Goal: Task Accomplishment & Management: Manage account settings

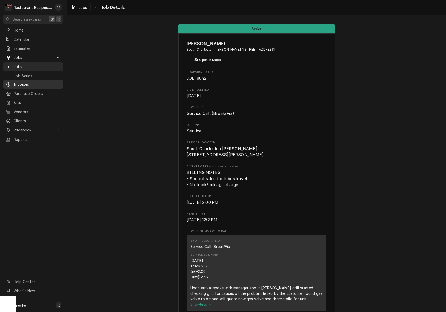
click at [17, 82] on span "Invoices" at bounding box center [37, 84] width 47 height 5
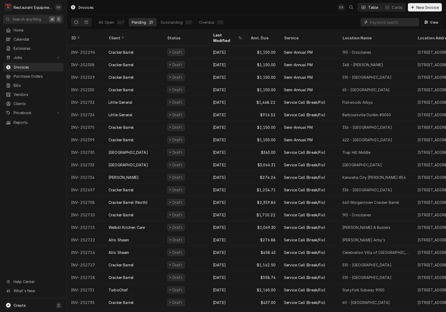
click at [383, 21] on input "Dynamic Content Wrapper" at bounding box center [393, 22] width 46 height 8
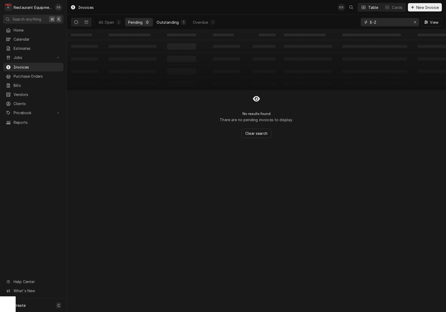
type input "E-Z"
click at [176, 23] on div "Outstanding" at bounding box center [168, 22] width 22 height 5
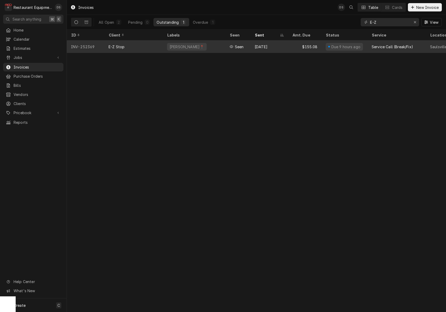
click at [201, 44] on div "BECKLEY📍" at bounding box center [194, 46] width 63 height 13
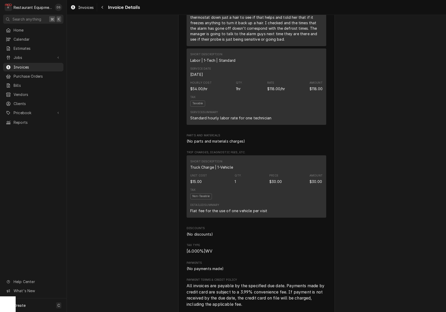
scroll to position [458, 0]
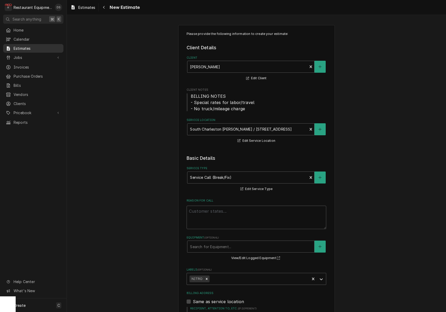
click at [20, 49] on span "Estimates" at bounding box center [37, 48] width 47 height 5
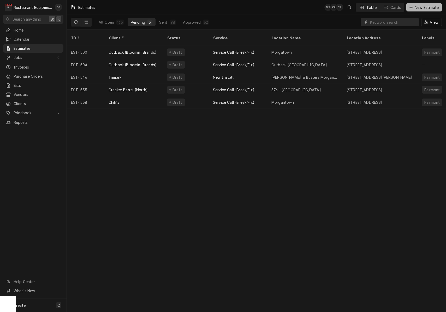
click at [418, 8] on span "New Estimate" at bounding box center [427, 7] width 26 height 5
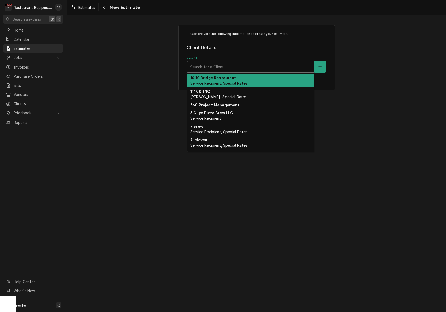
click at [216, 69] on div "Client" at bounding box center [251, 66] width 122 height 9
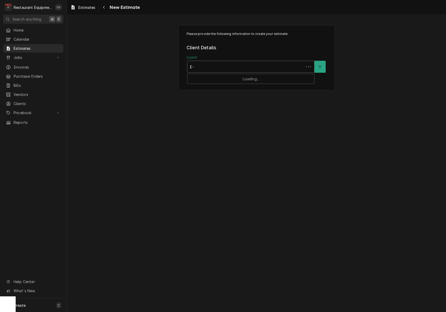
type input "E-Z"
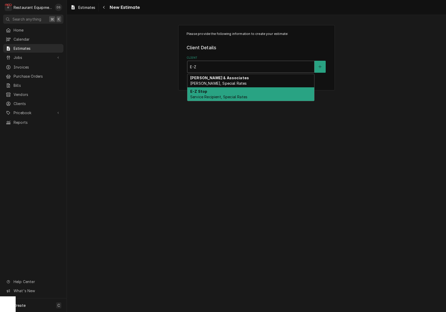
click at [218, 91] on div "E-Z Stop Service Recipient, Special Rates" at bounding box center [250, 94] width 127 height 14
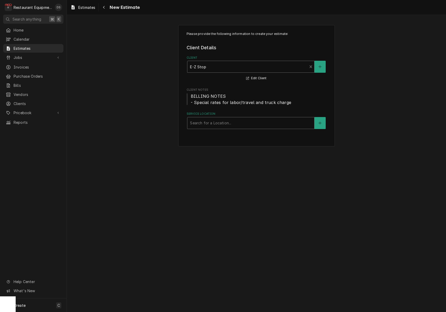
click at [208, 124] on div "Service Location" at bounding box center [251, 122] width 122 height 9
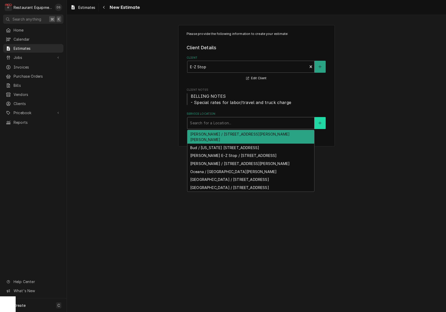
click at [320, 122] on icon "Create New Location" at bounding box center [319, 123] width 3 height 4
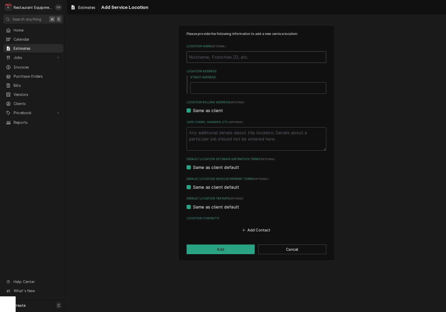
type textarea "x"
type input "M"
type textarea "x"
type input "Mu"
type textarea "x"
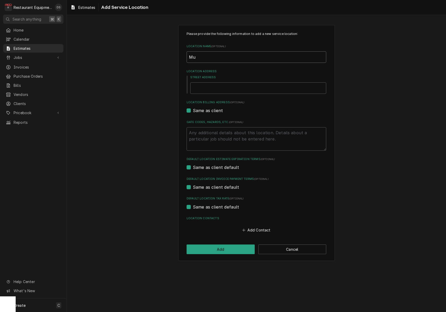
type input "Mul"
type textarea "x"
type input "Mull"
type textarea "x"
type input "Mulle"
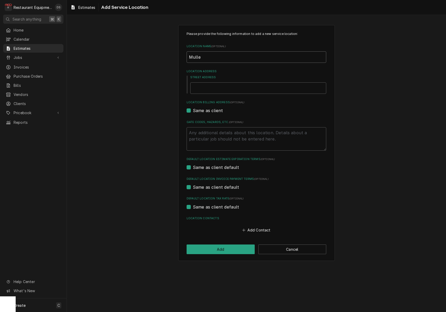
type textarea "x"
type input "Mullen"
type textarea "x"
type input "Mullens"
type textarea "x"
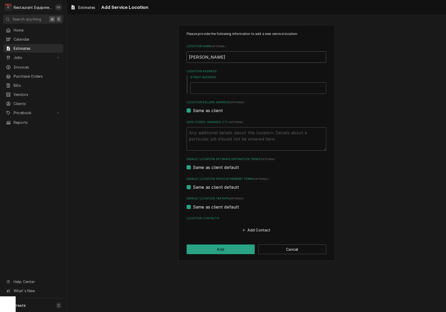
type input "Mullens"
type textarea "x"
type input "Mullens E"
type textarea "x"
type input "Mullens Ez"
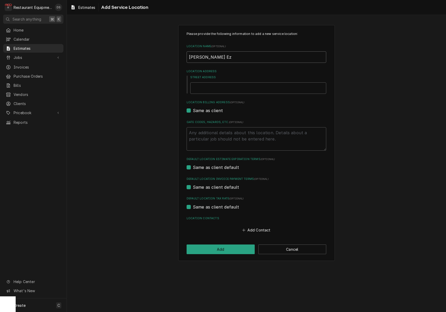
type textarea "x"
type input "Mullens E"
type textarea "x"
type input "Mullens E-"
type textarea "x"
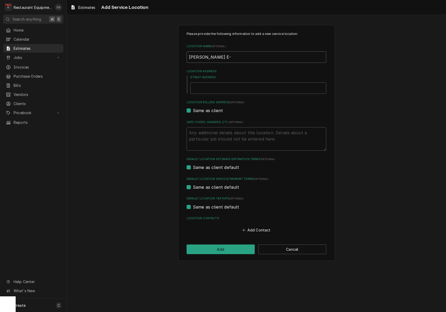
type input "Mullens E-Z"
type textarea "x"
type input "Mullens E-Z"
type textarea "x"
type input "Mullens E-Z S"
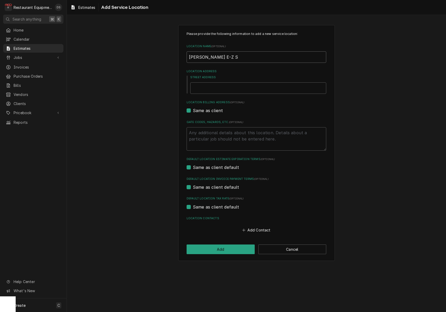
type textarea "x"
type input "Mullens E-Z St"
type textarea "x"
type input "Mullens E-Z Sto"
type textarea "x"
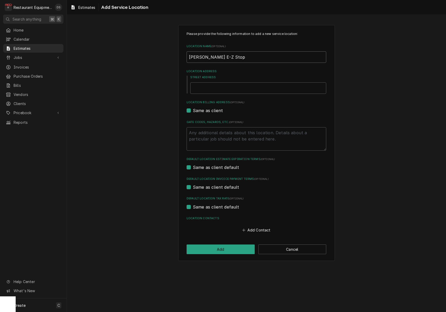
type input "Mullens E-Z Stop"
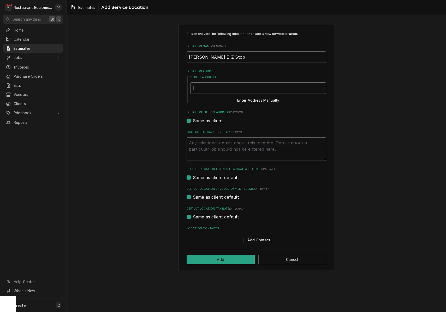
type textarea "x"
type input "1"
type textarea "x"
type input "10"
type textarea "x"
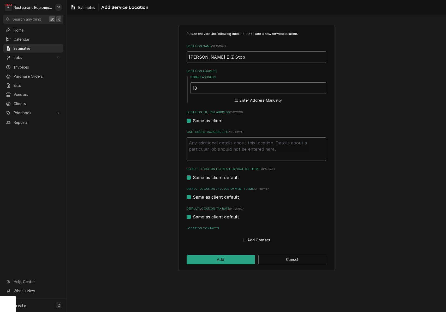
type input "103"
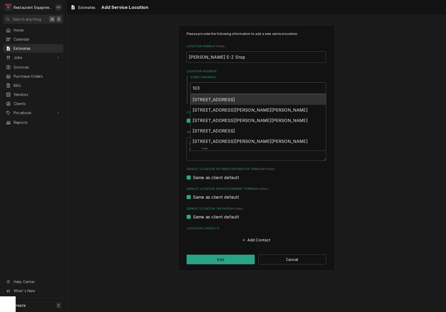
type textarea "x"
type input "103"
type textarea "x"
type input "103 m"
type textarea "x"
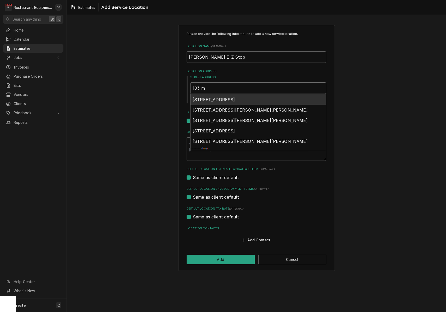
type input "103 mo"
type textarea "x"
type input "103 mor"
type textarea "x"
type input "103 mora"
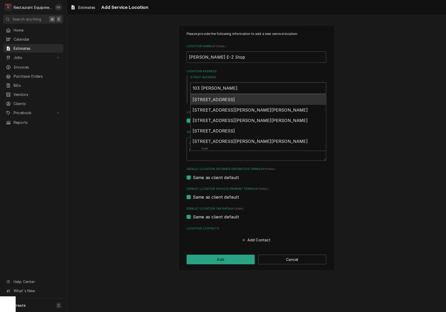
type textarea "x"
type input "103 moran"
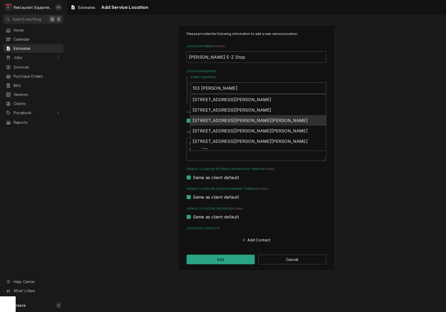
click at [236, 116] on div "103 Moran Avenue, Mullens, WV, USA" at bounding box center [257, 120] width 135 height 10
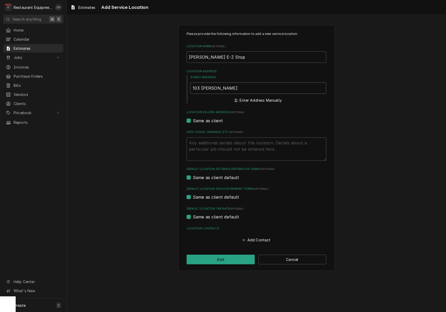
type textarea "x"
type input "103 Moran Ave"
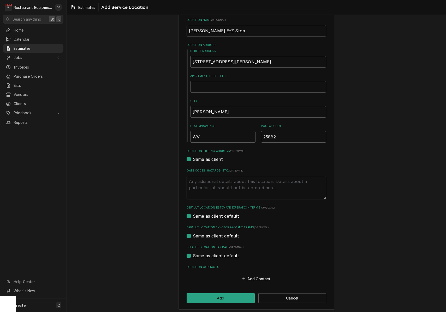
scroll to position [26, 0]
click at [200, 59] on input "103 Moran Ave" at bounding box center [258, 61] width 136 height 11
type textarea "x"
type input "10 Moran Ave"
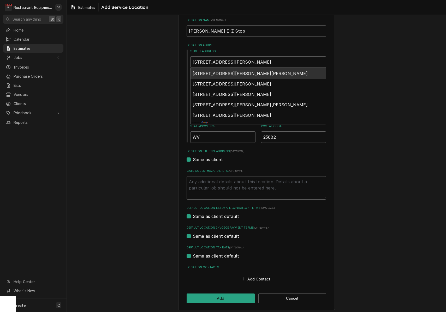
type textarea "x"
type input "102 Moran Ave"
click at [223, 71] on span "102 Moran Avenue, Mullens, WV, USA" at bounding box center [250, 73] width 115 height 5
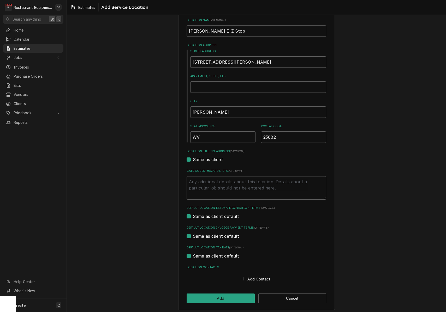
type textarea "x"
type input "102 Moran Ave"
click at [252, 276] on button "Add Contact" at bounding box center [256, 279] width 30 height 7
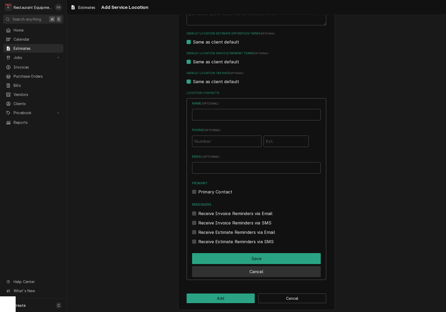
click at [259, 270] on button "Cancel" at bounding box center [256, 271] width 129 height 11
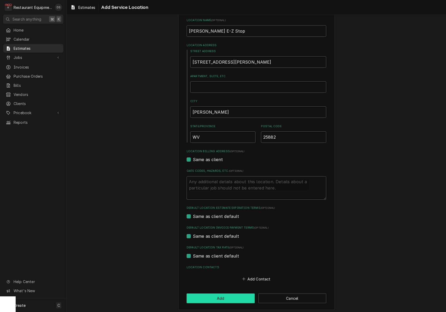
click at [225, 298] on button "Add" at bounding box center [221, 299] width 68 height 10
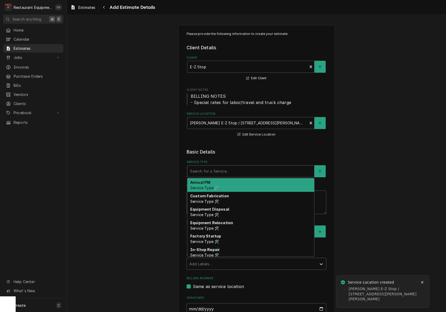
click at [230, 169] on div "Service Type" at bounding box center [251, 171] width 122 height 9
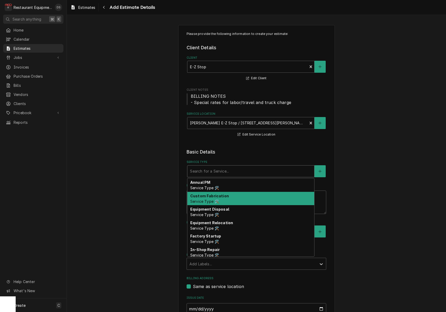
type textarea "x"
type input "i"
type textarea "x"
type input "in"
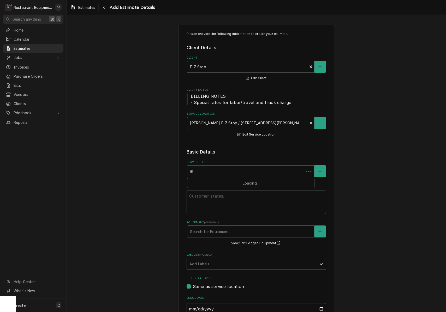
type textarea "x"
type input "ins"
type textarea "x"
type input "inst"
type textarea "x"
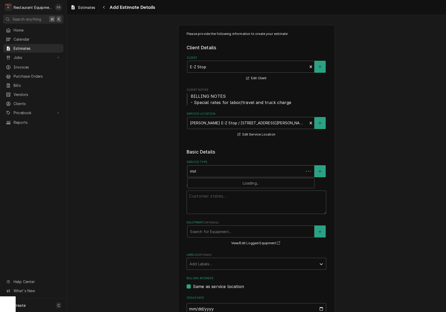
type input "insta"
type textarea "x"
type input "instal"
type textarea "x"
type input "install"
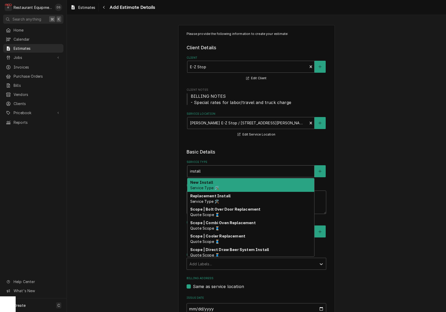
click at [224, 186] on div "New Install Service Type 🛠️" at bounding box center [250, 185] width 127 height 14
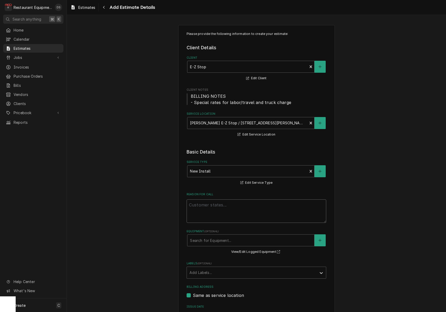
click at [223, 205] on textarea "Reason For Call" at bounding box center [257, 211] width 140 height 23
type textarea "x"
type textarea "I"
type textarea "x"
type textarea "In"
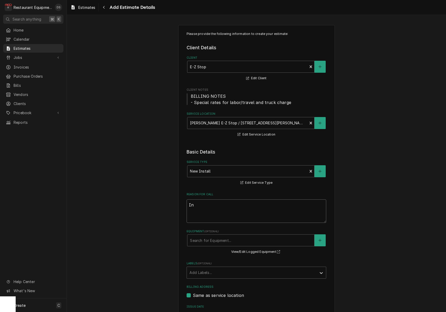
type textarea "x"
type textarea "Ins"
type textarea "x"
type textarea "Inst"
type textarea "x"
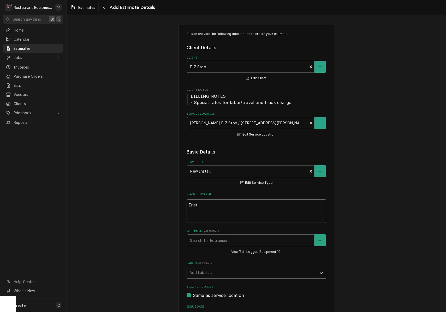
type textarea "Insta"
type textarea "x"
type textarea "Instal"
type textarea "x"
type textarea "Install"
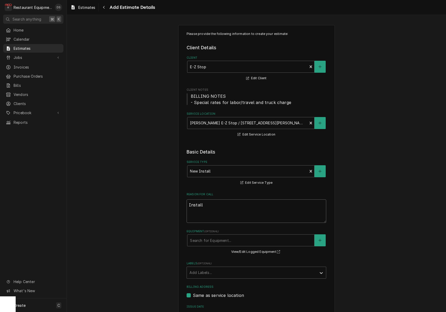
type textarea "x"
type textarea "Install"
type textarea "x"
type textarea "Install i"
type textarea "x"
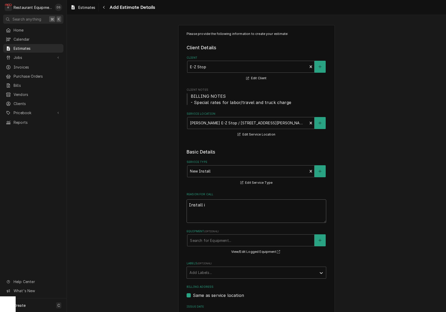
type textarea "Install in"
type textarea "x"
type textarea "Install in"
type textarea "x"
type textarea "Install in w"
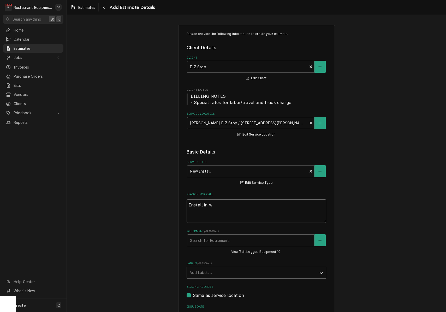
type textarea "x"
type textarea "Install in wa"
type textarea "x"
type textarea "Install in wal"
type textarea "x"
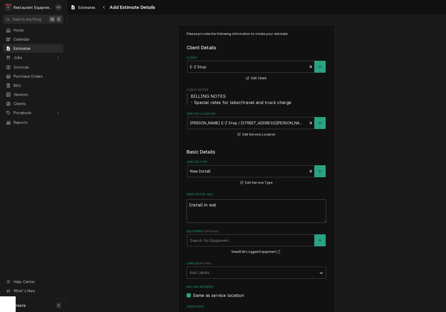
type textarea "Install in walk"
type textarea "x"
type textarea "Install in walk"
type textarea "x"
type textarea "Install in walk"
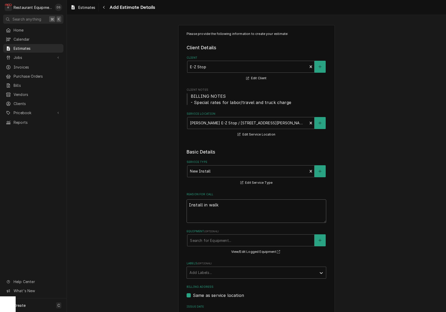
type textarea "x"
type textarea "Install in wal"
type textarea "x"
type textarea "Install in wa"
type textarea "x"
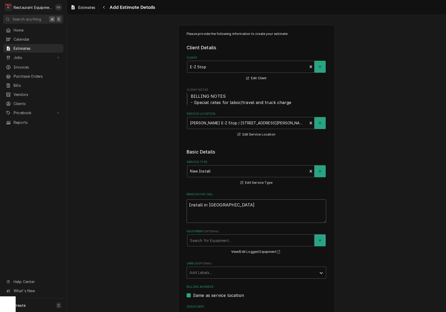
type textarea "Install in w"
type textarea "x"
type textarea "Install in"
type textarea "x"
type textarea "Install in W"
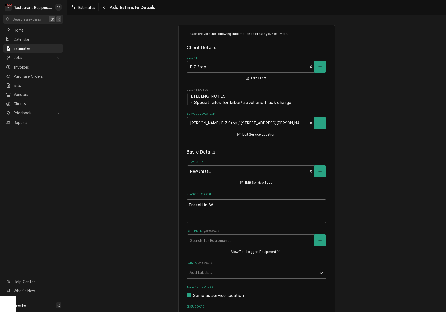
type textarea "x"
type textarea "Install in Wa"
type textarea "x"
type textarea "Install in Wal"
type textarea "x"
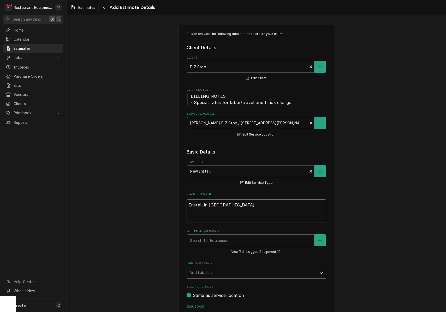
type textarea "Install in Walk"
type textarea "x"
type textarea "Install in Walk"
type textarea "x"
type textarea "Install in Walk I"
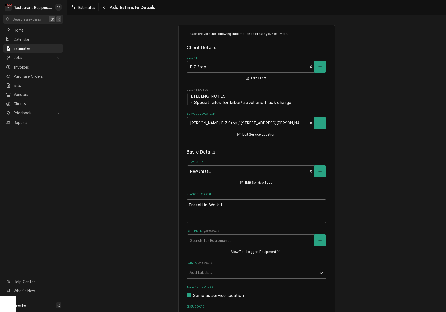
type textarea "x"
type textarea "Install in Walk In"
type textarea "x"
type textarea "Install in Walk In"
type textarea "x"
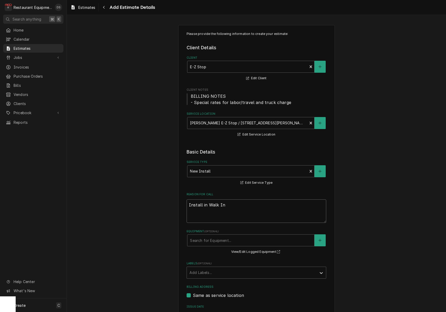
type textarea "Install in Walk In b"
type textarea "x"
type textarea "Install in Walk In bo"
type textarea "x"
type textarea "Install in Walk In b"
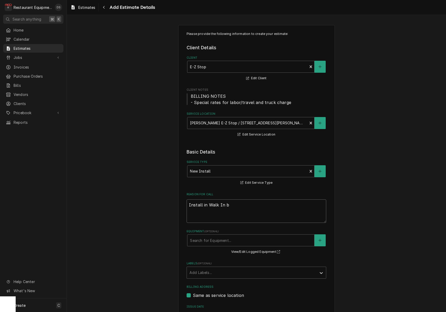
type textarea "x"
type textarea "Install in Walk In"
type textarea "x"
type textarea "Install in Walk In B"
type textarea "x"
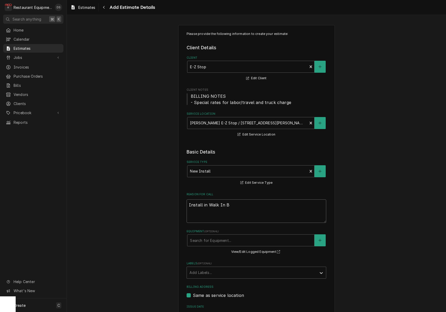
type textarea "Install in Walk In Bo"
type textarea "x"
type textarea "Install in Walk In Box"
type textarea "x"
type textarea "Install in Walk In Boxe"
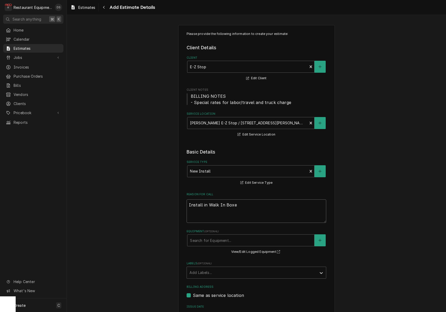
type textarea "x"
type textarea "Install in Walk In Boxes"
type textarea "x"
type textarea "Install in Walk In Boxes"
type textarea "x"
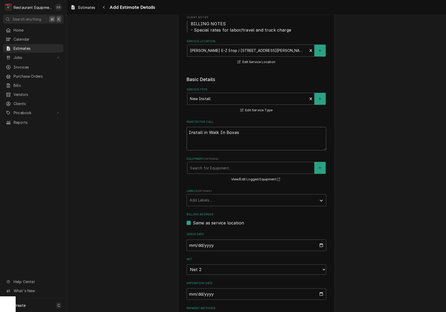
scroll to position [73, 0]
type textarea "Install in Walk In Boxes"
click at [221, 167] on div "Search for Equipment..." at bounding box center [251, 167] width 122 height 5
click at [232, 195] on div "Labels" at bounding box center [251, 199] width 124 height 9
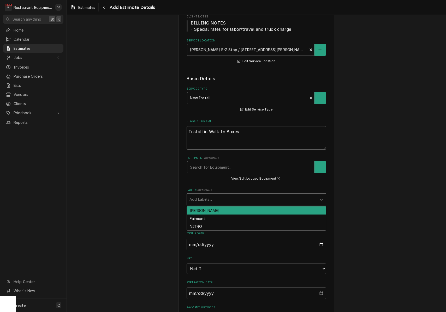
click at [218, 208] on div "beckley" at bounding box center [256, 211] width 139 height 8
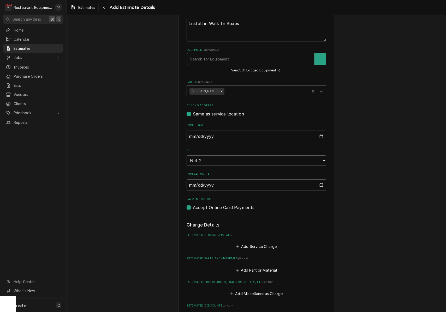
scroll to position [186, 0]
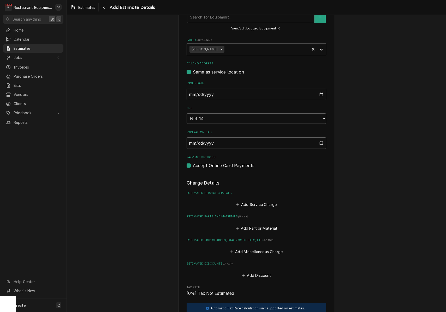
type textarea "x"
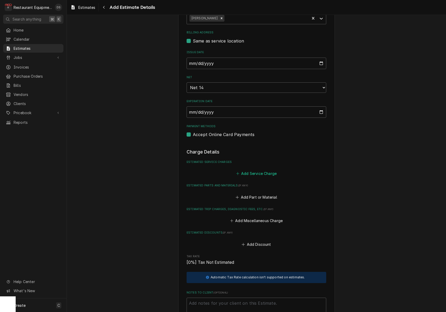
scroll to position [255, 0]
click at [251, 170] on button "Add Service Charge" at bounding box center [256, 173] width 42 height 7
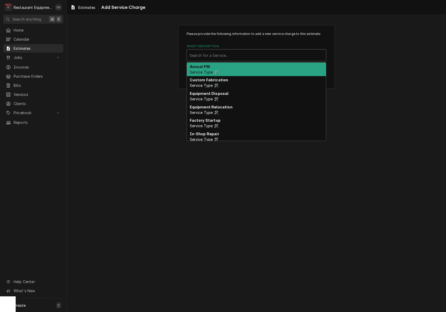
click at [225, 57] on div "Search for a Service..." at bounding box center [256, 55] width 134 height 5
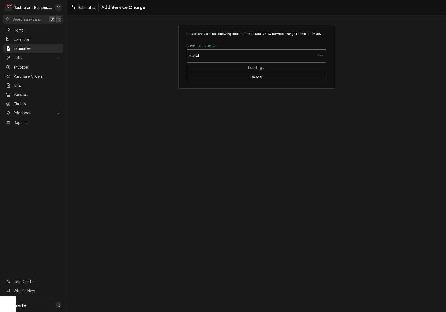
type input "install"
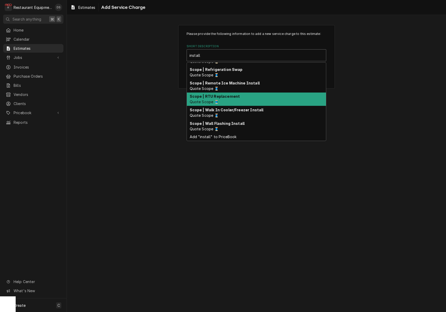
scroll to position [199, 0]
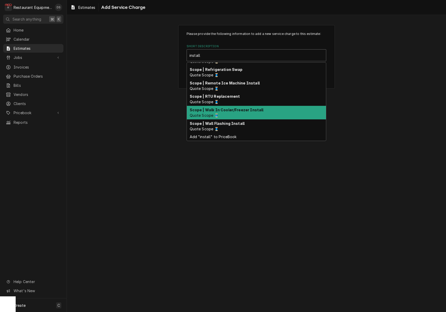
click at [242, 110] on strong "Scope | Walk In Cooler/Freezer Install" at bounding box center [227, 110] width 74 height 4
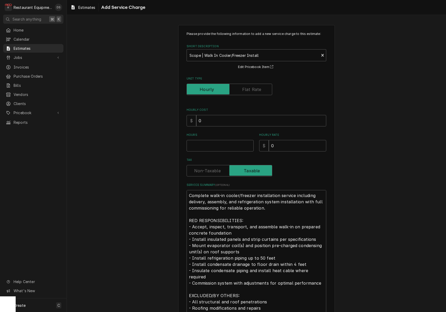
type textarea "x"
click at [234, 57] on strong "Scope | Walk In Cooler/Freezer Install" at bounding box center [223, 55] width 69 height 4
type input "scope"
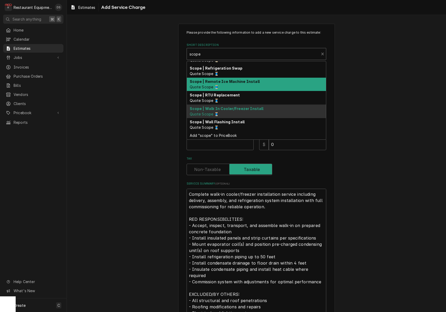
scroll to position [172, 0]
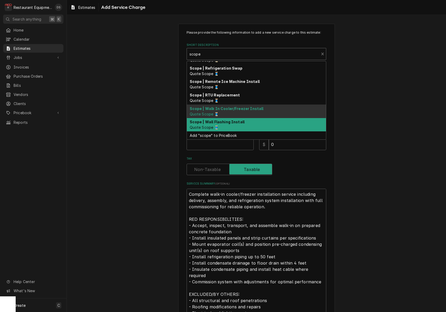
click at [238, 124] on strong "Scope | Wall Flashing Install" at bounding box center [217, 122] width 55 height 4
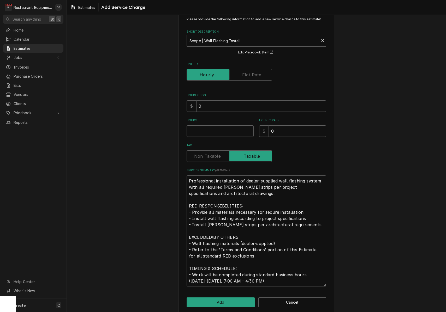
scroll to position [12, 0]
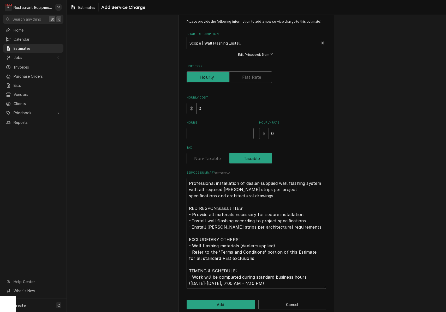
click at [213, 107] on input "0" at bounding box center [261, 108] width 130 height 11
click at [212, 107] on input "0" at bounding box center [261, 108] width 130 height 11
type textarea "x"
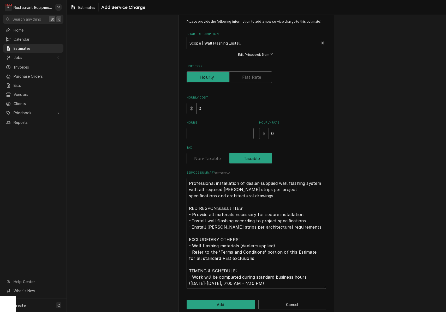
type input "9"
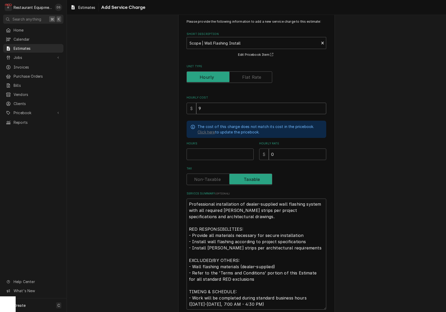
type textarea "x"
type input "97"
type textarea "x"
type input "972"
type textarea "x"
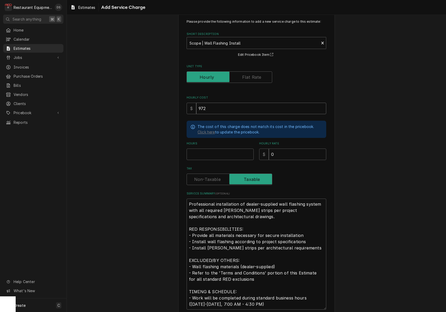
type input "9720"
type textarea "x"
type input "9720.0"
type textarea "x"
type input "9720.00"
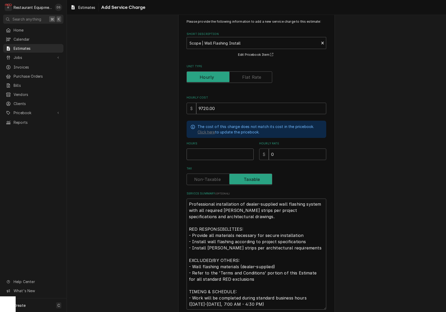
type textarea "x"
type input "1"
type textarea "x"
type input "1"
click at [251, 77] on label "Unit Type" at bounding box center [230, 76] width 86 height 11
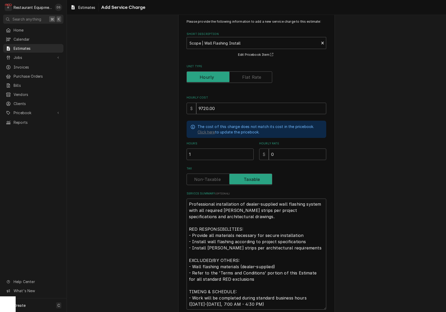
click at [251, 77] on input "Unit Type" at bounding box center [229, 76] width 81 height 11
checkbox input "true"
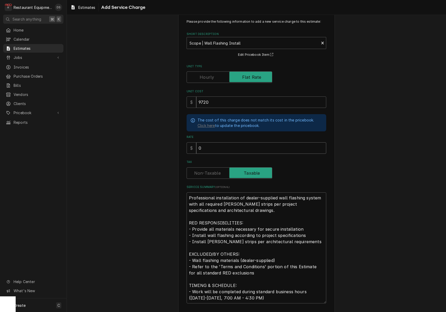
click at [230, 145] on input "0" at bounding box center [261, 147] width 130 height 11
click at [207, 145] on input "0" at bounding box center [261, 147] width 130 height 11
type textarea "x"
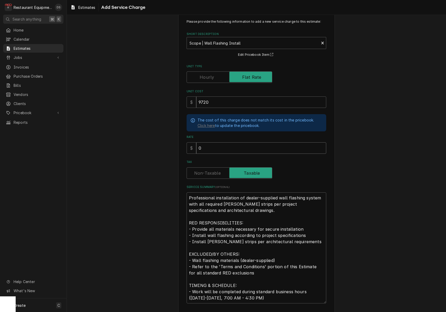
type input "2"
type textarea "x"
type input "21"
type textarea "x"
type input "212"
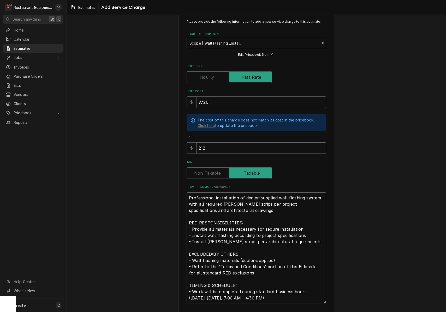
type textarea "x"
type input "2124"
type textarea "x"
type input "21240"
type textarea "x"
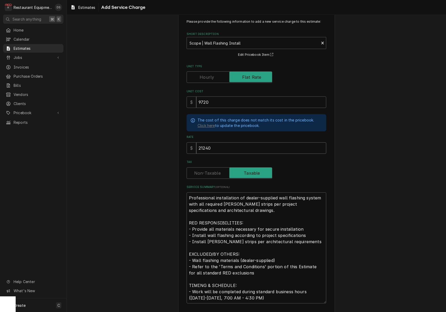
type input "21240.0"
type textarea "x"
type input "21240.00"
type textarea "x"
click at [202, 172] on label "Tax" at bounding box center [230, 173] width 86 height 11
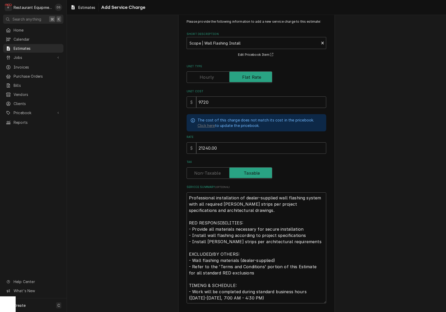
click at [202, 172] on input "Tax" at bounding box center [229, 173] width 81 height 11
checkbox input "false"
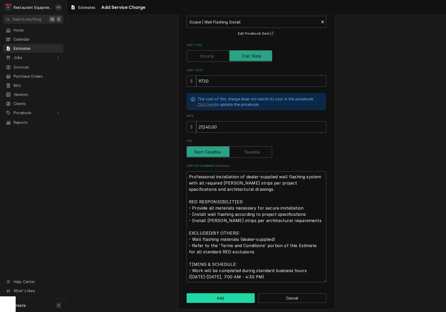
click at [235, 294] on button "Add" at bounding box center [221, 299] width 68 height 10
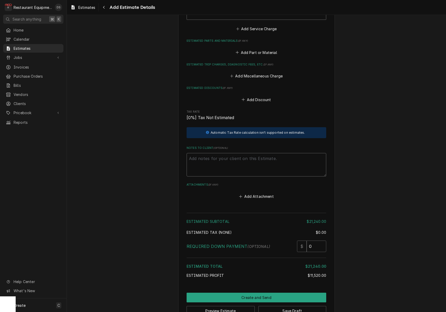
click at [243, 153] on textarea "Notes to Client ( optional )" at bounding box center [257, 164] width 140 height 23
type textarea "x"
type textarea "T"
click at [280, 306] on button "Save Draft" at bounding box center [292, 311] width 68 height 10
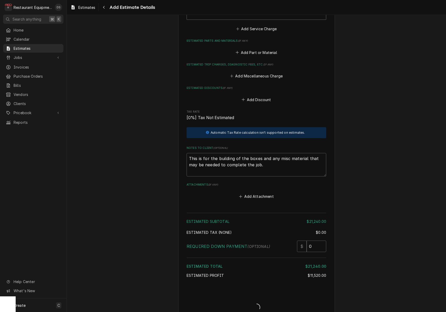
scroll to position [577, 0]
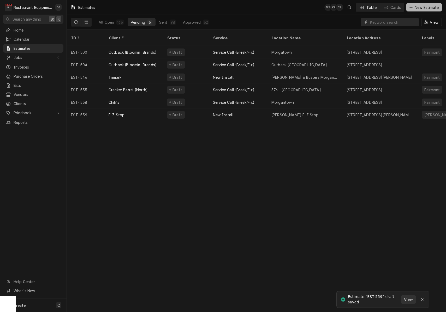
click at [423, 7] on span "New Estimate" at bounding box center [427, 7] width 26 height 5
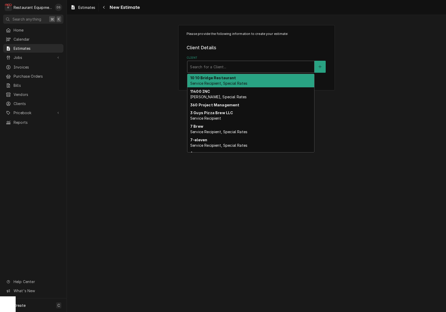
click at [209, 65] on div "Search for a Client..." at bounding box center [251, 66] width 122 height 5
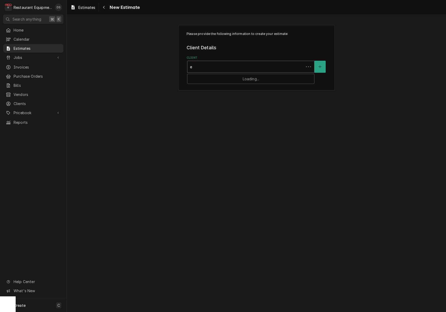
type input "ez"
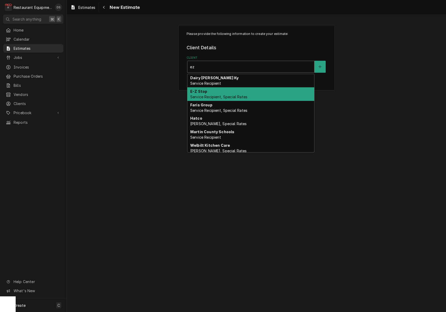
click at [211, 92] on div "E-Z Stop Service Recipient, Special Rates" at bounding box center [250, 94] width 127 height 14
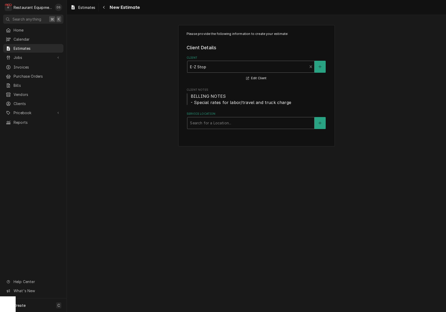
click at [223, 122] on div "Search for a Location..." at bounding box center [251, 122] width 122 height 5
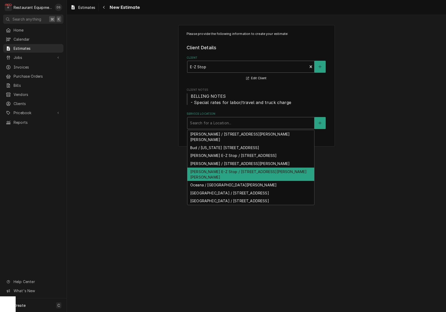
click at [230, 168] on div "Mullens E-Z Stop / 102 Moran Ave, Mullens, WV 25882" at bounding box center [250, 175] width 127 height 14
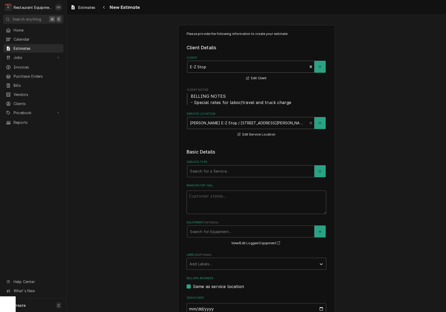
click at [230, 168] on div "Service Type" at bounding box center [251, 171] width 122 height 9
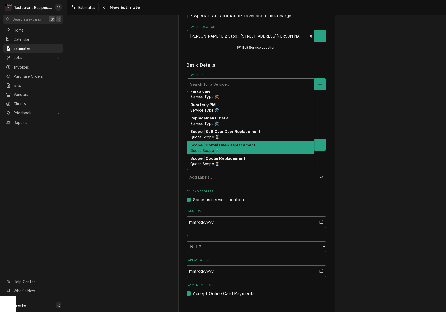
scroll to position [180, 0]
type textarea "x"
type input "I"
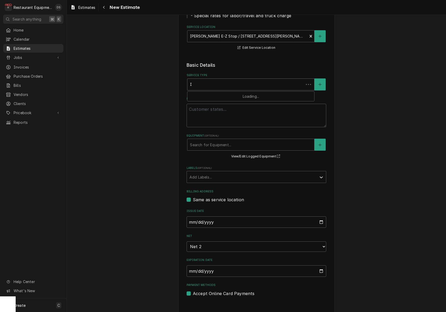
scroll to position [0, 0]
type textarea "x"
type input "In"
type textarea "x"
type input "Ins"
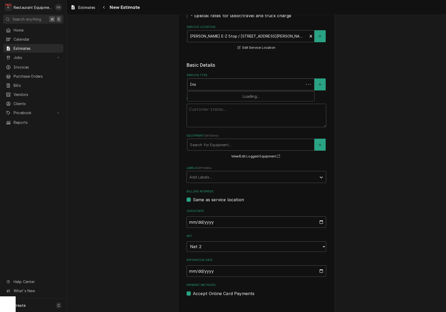
type textarea "x"
type input "Inst"
type textarea "x"
type input "Insta"
type textarea "x"
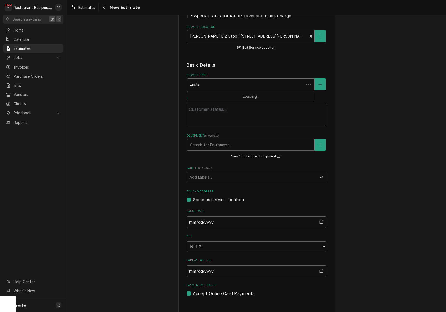
type input "Instal"
type textarea "x"
type input "Install"
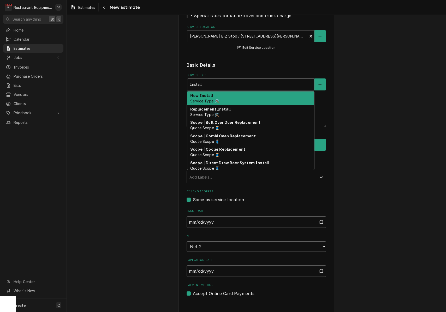
click at [221, 100] on div "New Install Service Type 🛠️" at bounding box center [250, 99] width 127 height 14
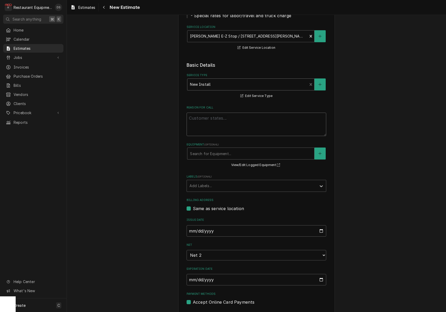
click at [228, 125] on textarea "Reason For Call" at bounding box center [257, 124] width 140 height 23
type textarea "x"
type textarea "I"
type textarea "x"
type textarea "In"
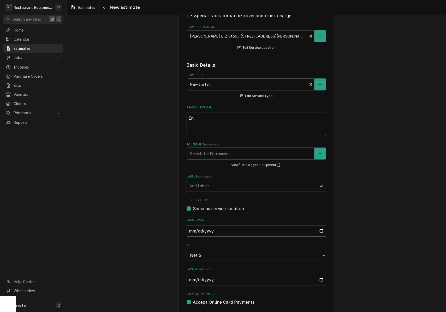
type textarea "x"
type textarea "Ins"
type textarea "x"
type textarea "Inst"
type textarea "x"
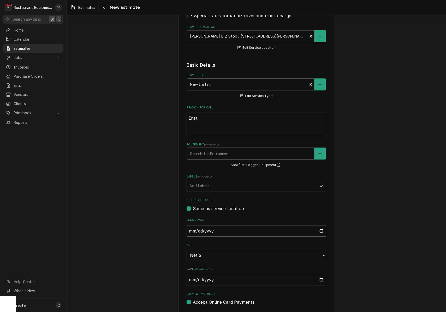
type textarea "Insta"
type textarea "x"
type textarea "Instal"
type textarea "x"
type textarea "Install"
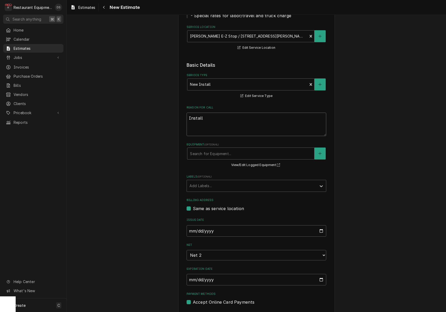
type textarea "x"
type textarea "Install"
type textarea "x"
type textarea "Install a"
type textarea "x"
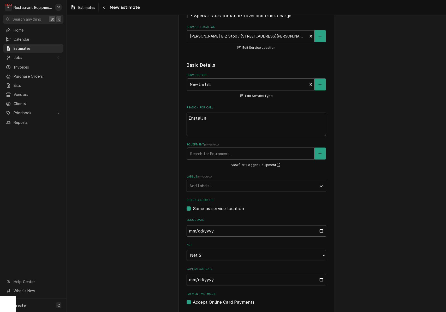
type textarea "Install al"
type textarea "x"
type textarea "Install all"
type textarea "x"
type textarea "Install all"
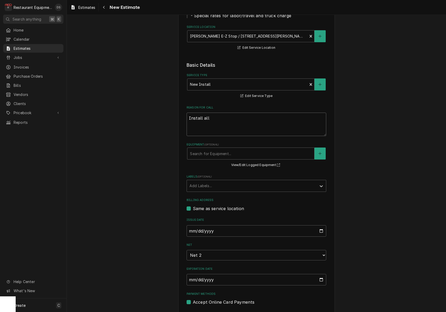
type textarea "x"
type textarea "Install all r"
type textarea "x"
type textarea "Install all re"
type textarea "x"
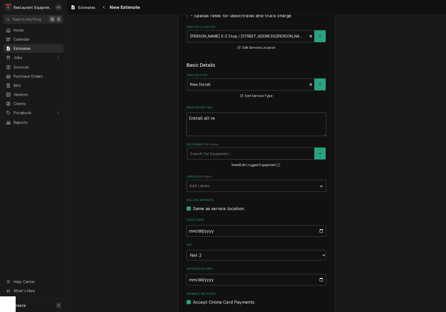
type textarea "Install all ref"
type textarea "x"
type textarea "Install all refr"
type textarea "x"
type textarea "Install all refri"
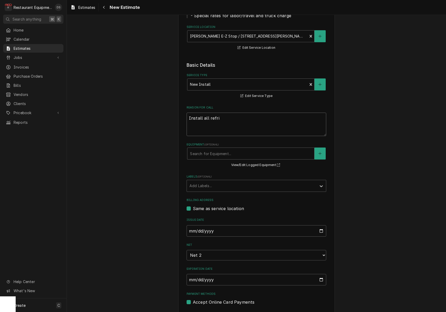
type textarea "x"
type textarea "Install all refrig"
type textarea "x"
type textarea "Install all refrige"
type textarea "x"
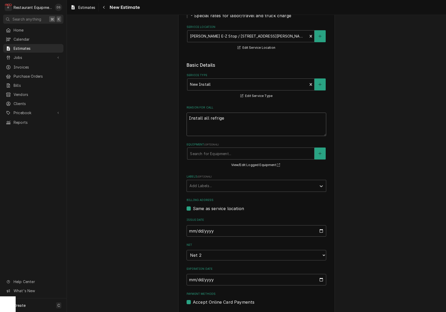
type textarea "Install all refriger"
type textarea "x"
type textarea "Install all refrigera"
type textarea "x"
type textarea "Install all refrigerat"
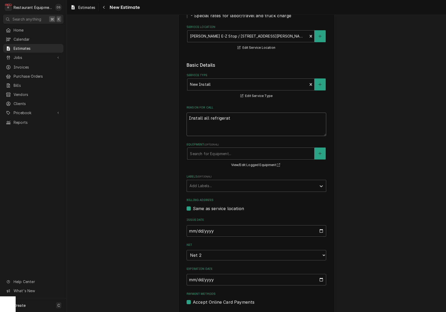
type textarea "x"
type textarea "Install all refrigerati"
type textarea "x"
type textarea "Install all refrigeratio"
type textarea "x"
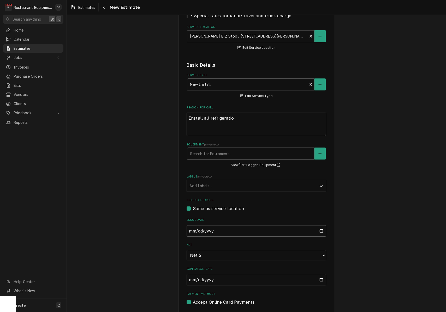
type textarea "Install all refrigeration"
type textarea "x"
type textarea "Install all refrigeration"
type textarea "x"
type textarea "Install all refrigeration p"
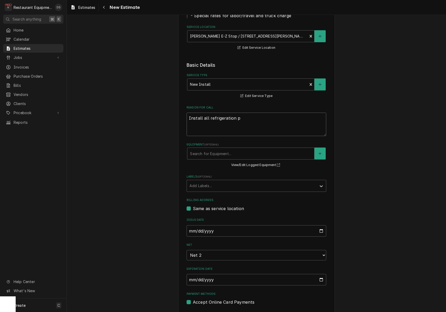
type textarea "x"
type textarea "Install all refrigeration pa"
type textarea "x"
type textarea "Install all refrigeration par"
type textarea "x"
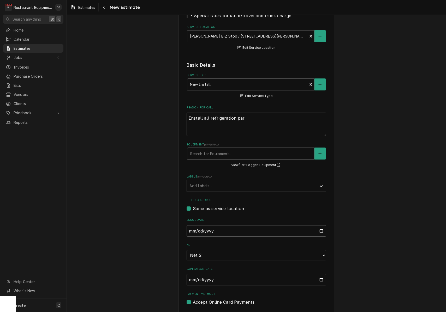
type textarea "Install all refrigeration part"
type textarea "x"
type textarea "Install all refrigeration parts"
type textarea "x"
type textarea "Install all refrigeration parts"
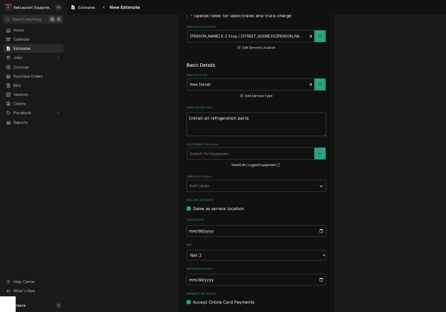
type textarea "x"
type textarea "Install all refrigeration parts f"
type textarea "x"
type textarea "Install all refrigeration parts fo"
type textarea "x"
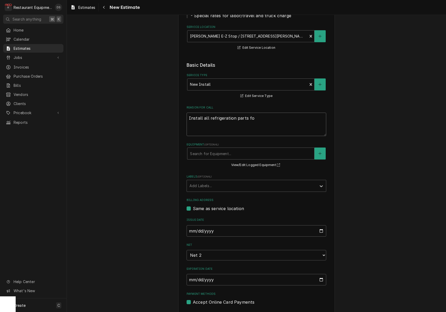
type textarea "Install all refrigeration parts for"
type textarea "x"
type textarea "Install all refrigeration parts for"
type textarea "x"
type textarea "Install all refrigeration parts for t"
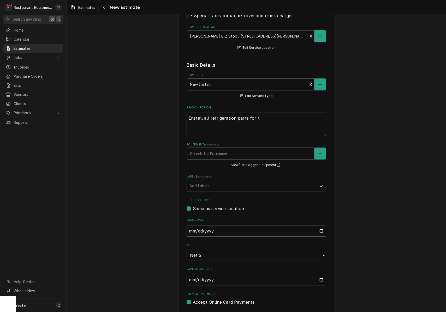
type textarea "x"
type textarea "Install all refrigeration parts for th"
type textarea "x"
type textarea "Install all refrigeration parts for the"
type textarea "x"
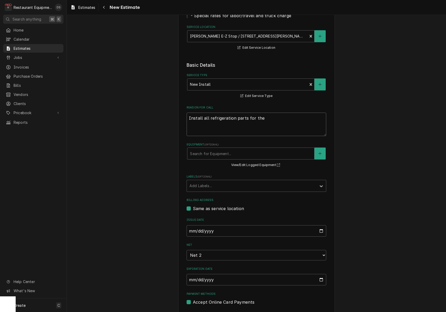
type textarea "Install all refrigeration parts for the"
type textarea "x"
type textarea "Install all refrigeration parts for the t"
type textarea "x"
type textarea "Install all refrigeration parts for the tw"
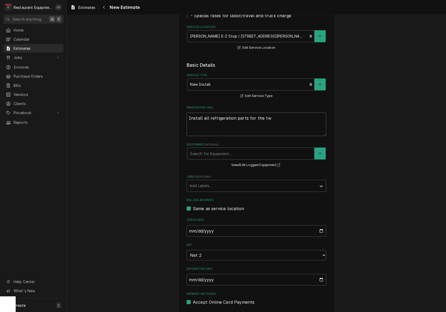
type textarea "x"
type textarea "Install all refrigeration parts for the two"
type textarea "x"
type textarea "Install all refrigeration parts for the two"
type textarea "x"
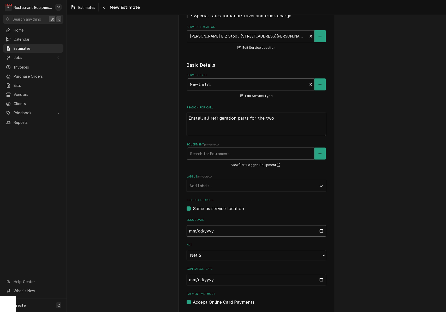
type textarea "Install all refrigeration parts for the two p"
type textarea "x"
type textarea "Install all refrigeration parts for the two po"
type textarea "x"
type textarea "Install all refrigeration parts for the two pop"
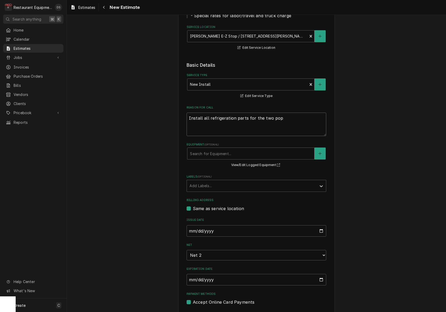
type textarea "x"
type textarea "Install all refrigeration parts for the two pop"
type textarea "x"
type textarea "Install all refrigeration parts for the two pop c"
type textarea "x"
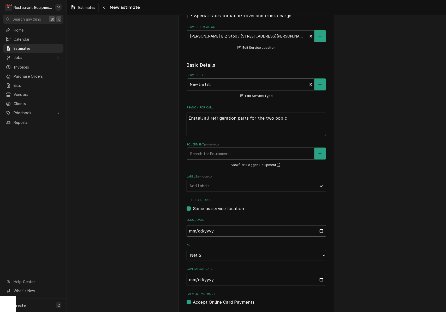
type textarea "Install all refrigeration parts for the two pop co"
type textarea "x"
type textarea "Install all refrigeration parts for the two pop coo"
type textarea "x"
type textarea "Install all refrigeration parts for the two pop cool"
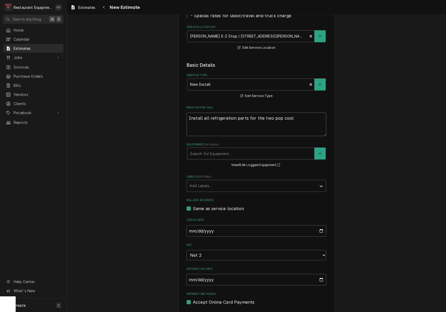
type textarea "x"
type textarea "Install all refrigeration parts for the two pop coole"
type textarea "x"
type textarea "Install all refrigeration parts for the two pop cooler"
type textarea "x"
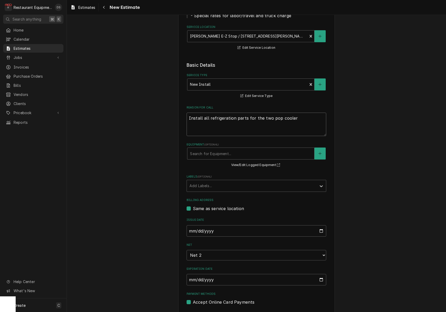
type textarea "Install all refrigeration parts for the two pop coolers"
type textarea "x"
type textarea "Install all refrigeration parts for the two pop coolers,"
type textarea "x"
type textarea "Install all refrigeration parts for the two pop coolers,"
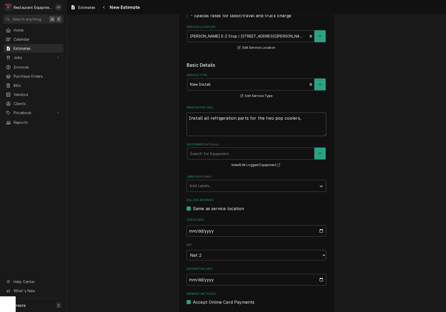
type textarea "x"
type textarea "Install all refrigeration parts for the two pop coolers, b"
type textarea "x"
type textarea "Install all refrigeration parts for the two pop coolers, be"
type textarea "x"
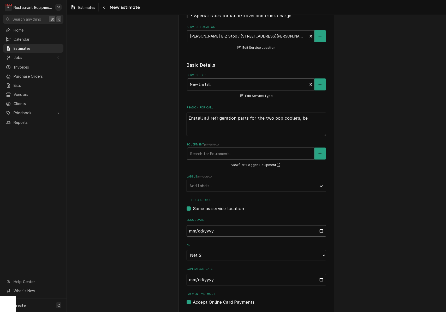
type textarea "Install all refrigeration parts for the two pop coolers, bee"
type textarea "x"
type textarea "Install all refrigeration parts for the two pop coolers, beer"
type textarea "x"
type textarea "Install all refrigeration parts for the two pop coolers, beer"
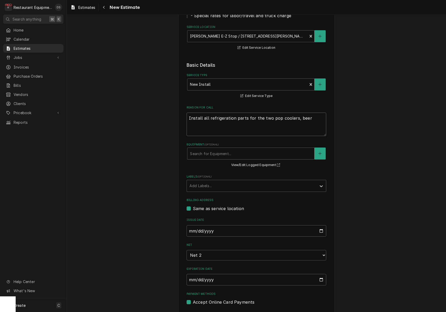
type textarea "x"
type textarea "Install all refrigeration parts for the two pop coolers, beer c"
type textarea "x"
type textarea "Install all refrigeration parts for the two pop coolers, beer ca"
type textarea "x"
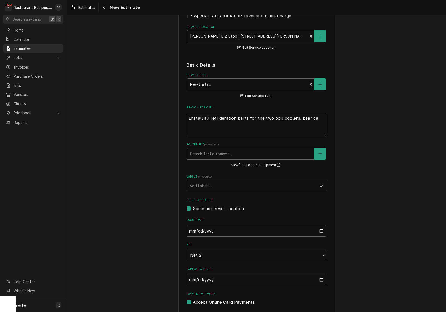
type textarea "Install all refrigeration parts for the two pop coolers, beer cav"
type textarea "x"
type textarea "Install all refrigeration parts for the two pop coolers, beer cave"
type textarea "x"
type textarea "Install all refrigeration parts for the two pop coolers, beer cave"
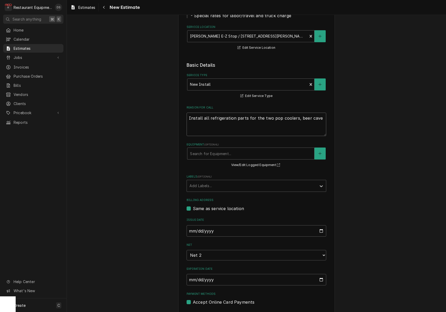
type textarea "x"
type textarea "Install all refrigeration parts for the two pop coolers, beer cave &"
type textarea "x"
type textarea "Install all refrigeration parts for the two pop coolers, beer cave &"
type textarea "x"
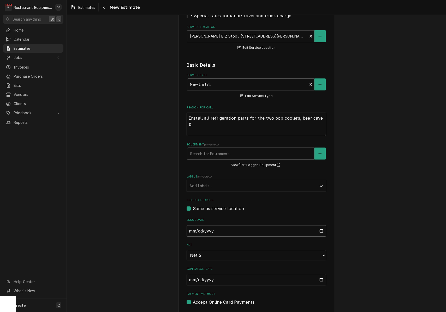
type textarea "Install all refrigeration parts for the two pop coolers, beer cave & f"
type textarea "x"
type textarea "Install all refrigeration parts for the two pop coolers, beer cave & fr"
type textarea "x"
type textarea "Install all refrigeration parts for the two pop coolers, beer cave & fre"
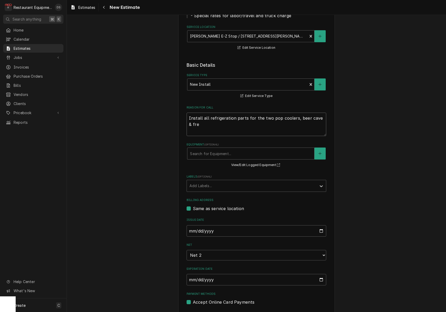
type textarea "x"
type textarea "Install all refrigeration parts for the two pop coolers, beer cave & free"
type textarea "x"
type textarea "Install all refrigeration parts for the two pop coolers, beer cave & freez"
type textarea "x"
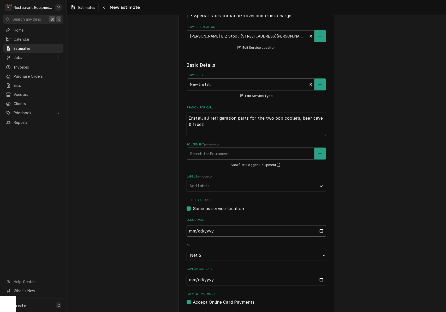
type textarea "Install all refrigeration parts for the two pop coolers, beer cave & freeze"
type textarea "x"
type textarea "Install all refrigeration parts for the two pop coolers, beer cave & freezer"
type textarea "x"
type textarea "Install all refrigeration parts for the two pop coolers, beer cave & freezer."
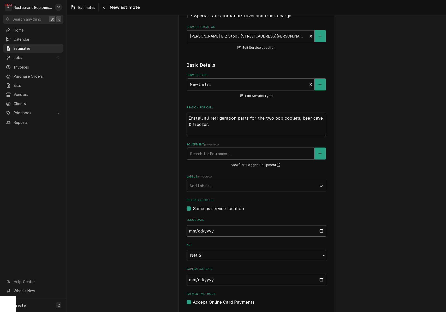
type textarea "x"
type textarea "Install all refrigeration parts for the two pop coolers, beer cave & freezer."
type textarea "x"
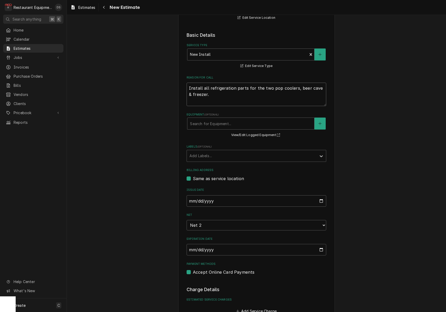
scroll to position [140, 0]
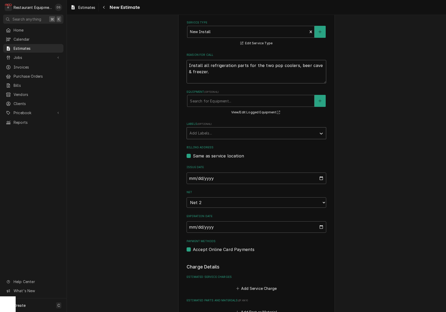
type textarea "Install all refrigeration parts for the two pop coolers, beer cave & freezer."
click at [222, 131] on div "Labels" at bounding box center [251, 133] width 124 height 9
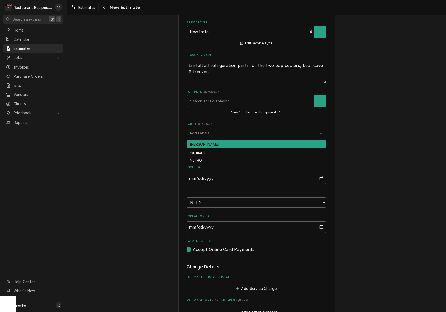
click at [217, 142] on div "beckley" at bounding box center [256, 144] width 139 height 8
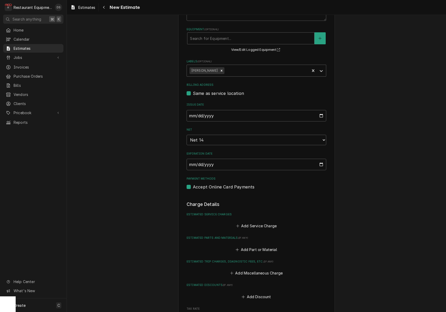
type textarea "x"
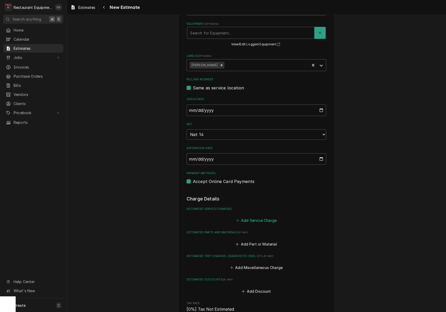
scroll to position [211, 0]
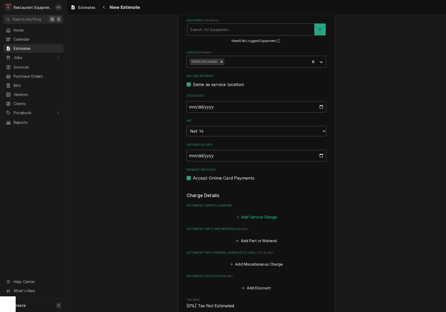
click at [254, 214] on button "Add Service Charge" at bounding box center [256, 217] width 42 height 7
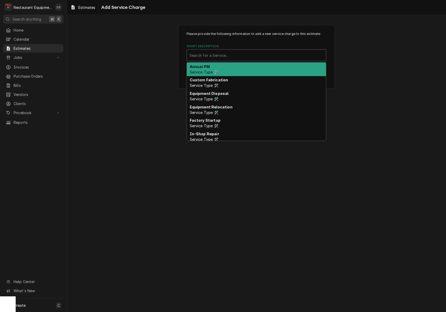
click at [246, 57] on div "Short Description" at bounding box center [256, 55] width 134 height 9
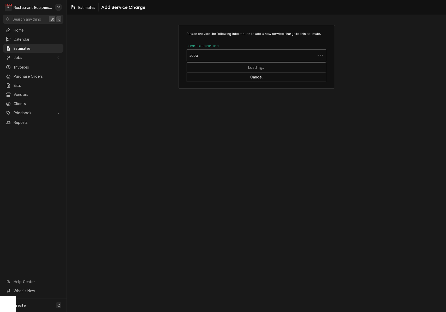
type input "scope"
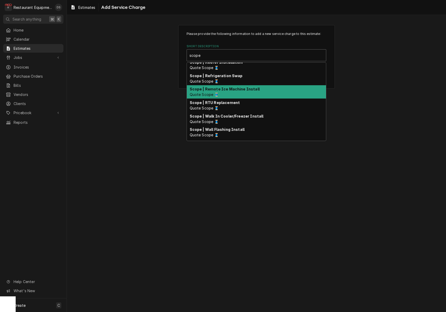
scroll to position [172, 0]
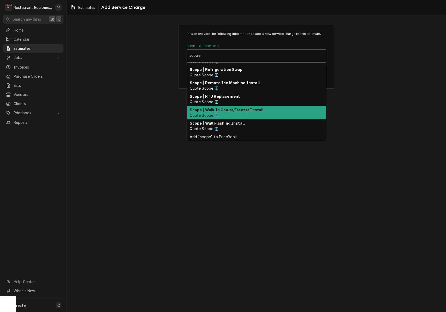
click at [234, 110] on strong "Scope | Walk In Cooler/Freezer Install" at bounding box center [227, 110] width 74 height 4
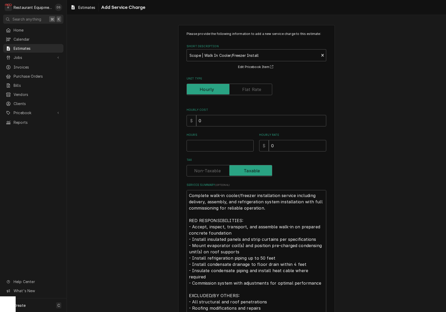
type textarea "x"
click at [248, 87] on label "Unit Type" at bounding box center [230, 89] width 86 height 11
click at [248, 87] on input "Unit Type" at bounding box center [229, 89] width 81 height 11
checkbox input "true"
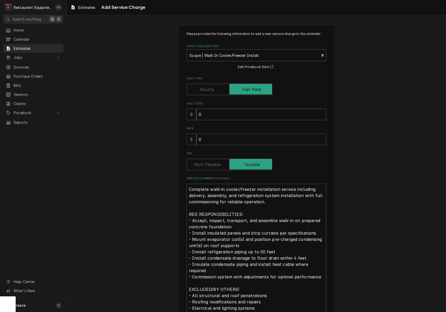
click at [225, 117] on input "0" at bounding box center [261, 114] width 130 height 11
type textarea "x"
type input "9"
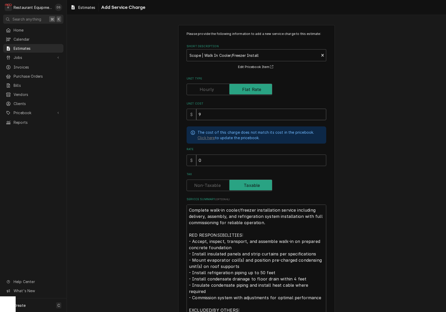
type textarea "x"
type input "97"
type textarea "x"
type input "972"
type textarea "x"
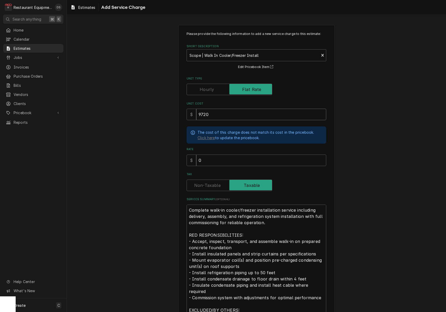
type input "9720"
type textarea "x"
type input "2"
type textarea "x"
type input "21"
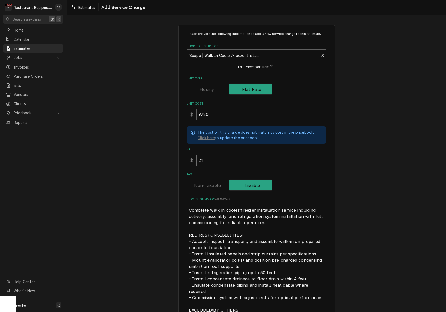
type textarea "x"
type input "212"
type textarea "x"
type input "2124"
type textarea "x"
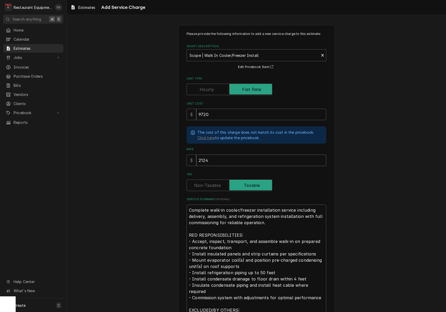
type input "21240"
type textarea "x"
type input "21240.0"
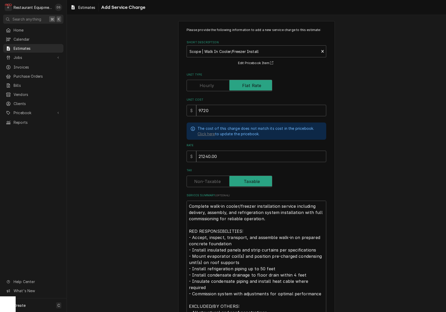
click at [214, 179] on label "Tax" at bounding box center [230, 181] width 86 height 11
click at [214, 179] on input "Tax" at bounding box center [229, 181] width 81 height 11
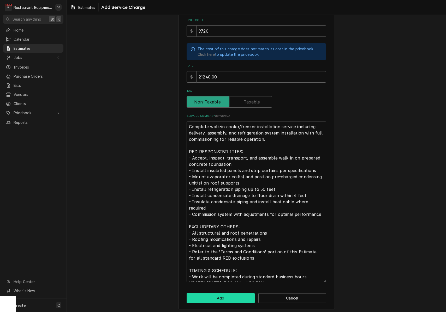
click at [232, 297] on button "Add" at bounding box center [221, 299] width 68 height 10
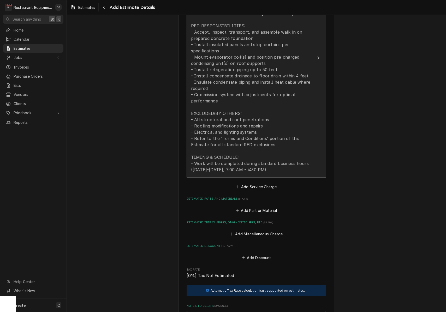
scroll to position [486, 0]
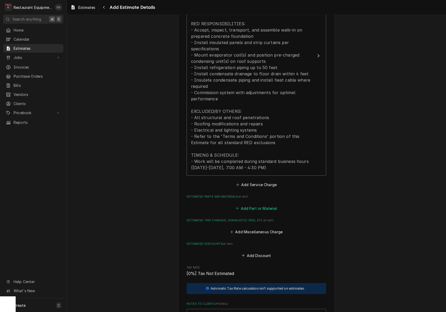
click at [260, 205] on button "Add Part or Material" at bounding box center [256, 208] width 43 height 7
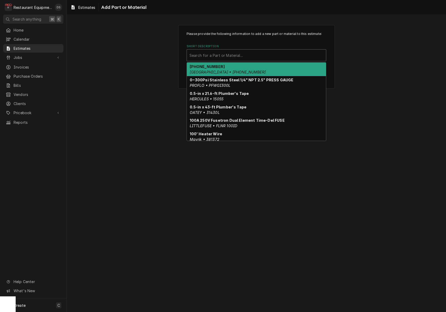
click at [223, 57] on div "Search for a Part or Material..." at bounding box center [256, 55] width 134 height 5
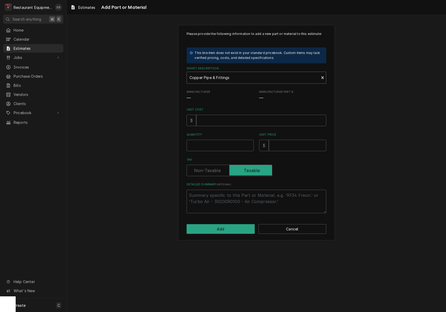
click at [240, 79] on div "Short Description" at bounding box center [252, 77] width 127 height 9
click at [27, 47] on span "Estimates" at bounding box center [37, 48] width 47 height 5
click at [397, 87] on div "Please provide the following information to add a new part or material to this …" at bounding box center [256, 132] width 379 height 225
click at [228, 225] on button "Add" at bounding box center [221, 229] width 68 height 10
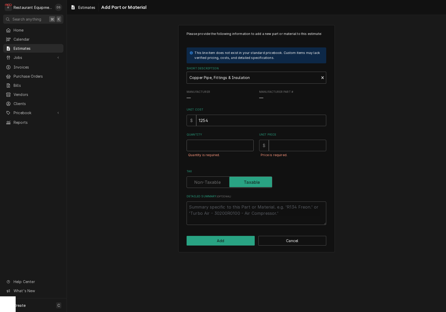
click at [231, 142] on input "Quantity" at bounding box center [220, 145] width 67 height 11
click at [224, 236] on button "Add" at bounding box center [221, 241] width 68 height 10
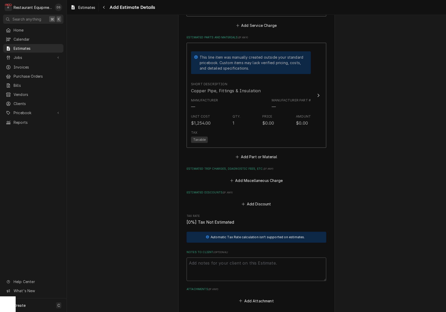
scroll to position [646, 0]
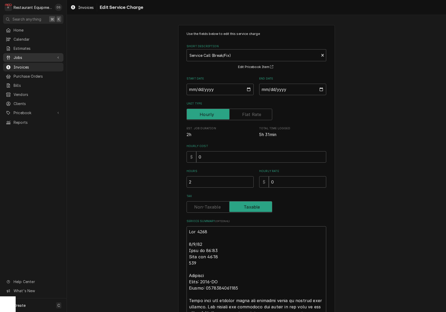
click at [18, 56] on span "Jobs" at bounding box center [33, 57] width 39 height 5
click at [19, 64] on span "Jobs" at bounding box center [37, 66] width 47 height 5
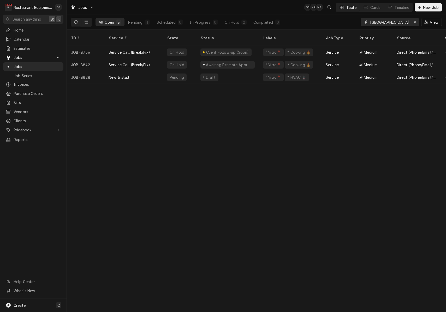
drag, startPoint x: 415, startPoint y: 22, endPoint x: 412, endPoint y: 23, distance: 2.9
click at [414, 22] on icon "Erase input" at bounding box center [415, 22] width 2 height 2
click at [403, 22] on input "Dynamic Content Wrapper" at bounding box center [394, 22] width 49 height 8
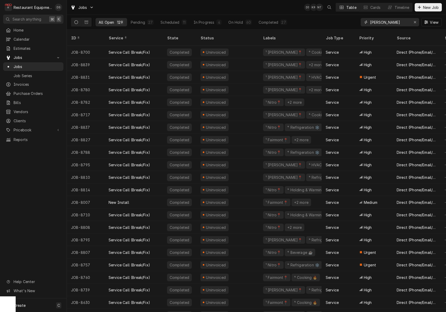
type input "[PERSON_NAME]"
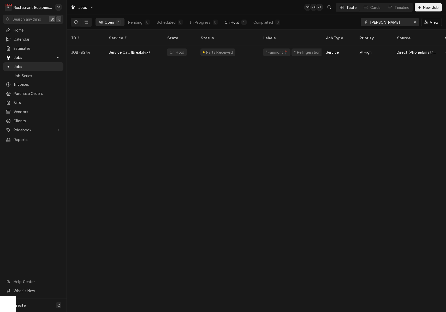
click at [229, 21] on div "On Hold" at bounding box center [232, 22] width 15 height 5
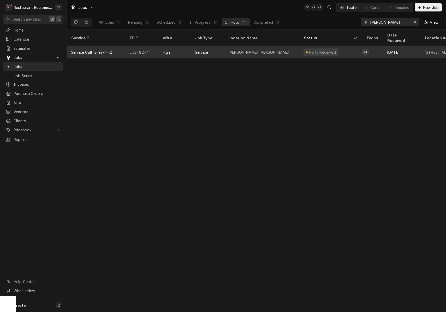
scroll to position [0, 109]
click at [356, 46] on div "Parts Received" at bounding box center [327, 52] width 63 height 13
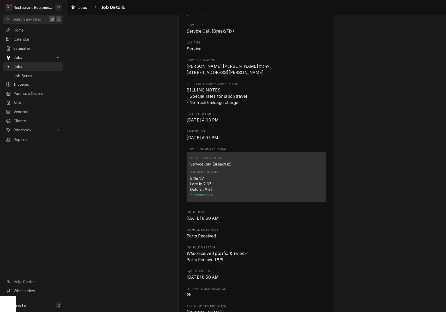
scroll to position [100, 0]
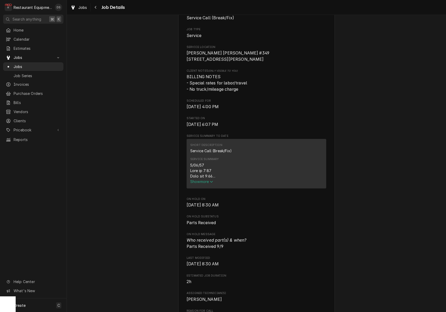
click at [206, 176] on div "Service Summary" at bounding box center [256, 171] width 132 height 16
click at [204, 182] on div "Service Summary Show more" at bounding box center [256, 171] width 132 height 31
click at [205, 181] on span "Show more" at bounding box center [201, 182] width 23 height 4
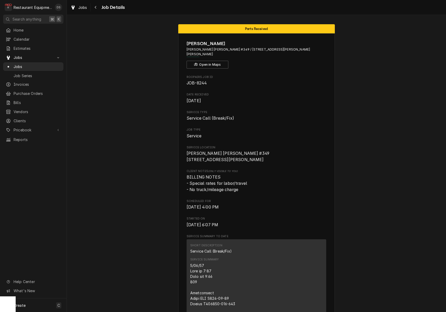
scroll to position [0, 0]
click at [98, 7] on div "Navigate back" at bounding box center [95, 7] width 5 height 5
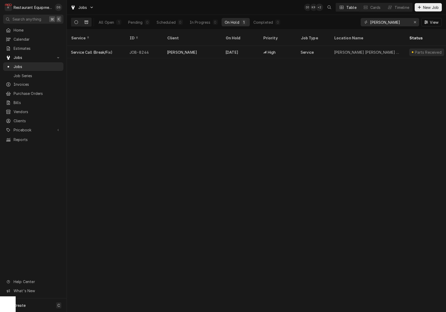
click at [89, 21] on button "Dynamic Content Wrapper" at bounding box center [86, 22] width 10 height 8
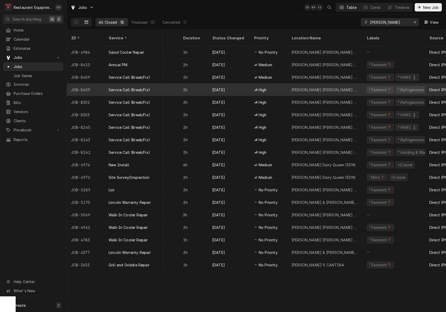
scroll to position [0, 339]
click at [339, 84] on div "[PERSON_NAME] [PERSON_NAME] #349" at bounding box center [324, 89] width 75 height 13
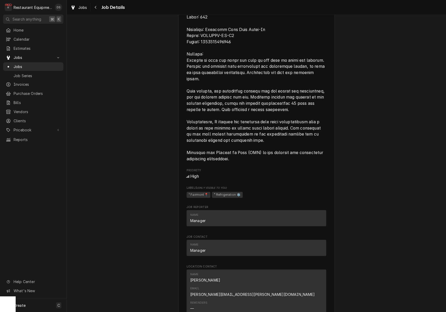
scroll to position [374, 0]
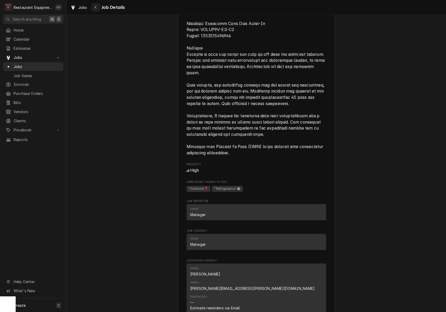
click at [95, 9] on div "Navigate back" at bounding box center [95, 7] width 5 height 5
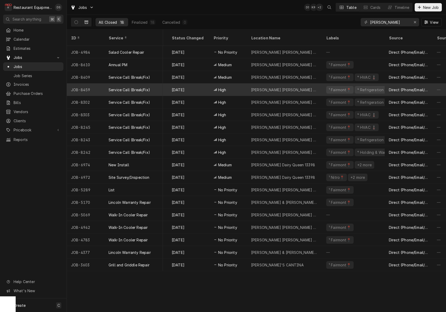
scroll to position [0, 384]
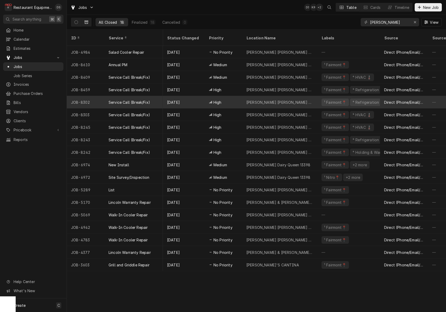
click at [317, 97] on div "[PERSON_NAME] [PERSON_NAME] #349" at bounding box center [279, 102] width 75 height 13
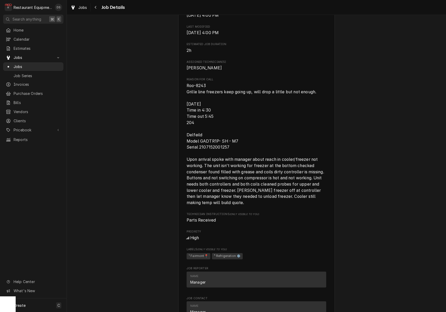
scroll to position [258, 0]
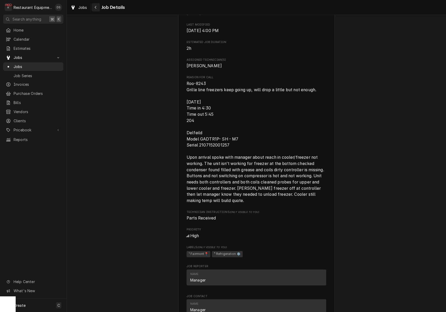
click at [95, 8] on icon "Navigate back" at bounding box center [96, 7] width 2 height 3
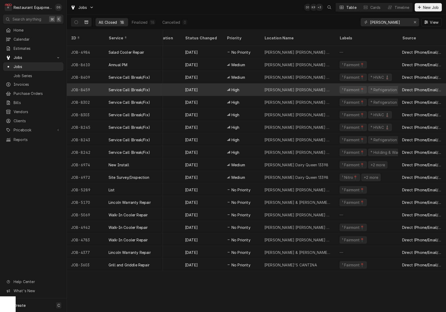
scroll to position [0, 374]
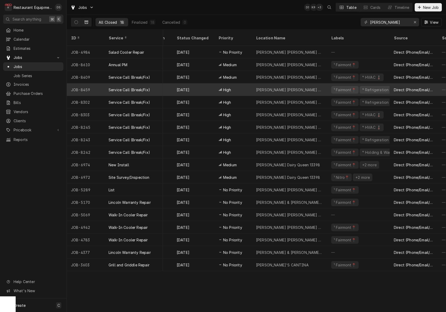
click at [305, 83] on div "[PERSON_NAME] [PERSON_NAME] #349" at bounding box center [289, 89] width 75 height 13
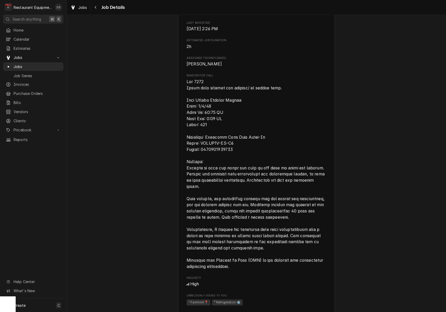
scroll to position [262, 0]
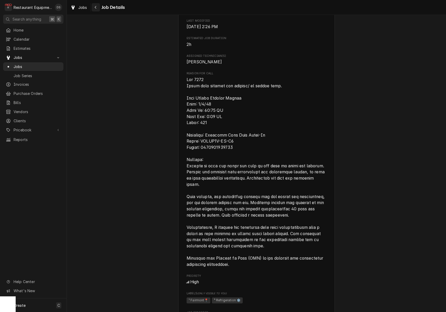
click at [98, 8] on div "Navigate back" at bounding box center [95, 7] width 5 height 5
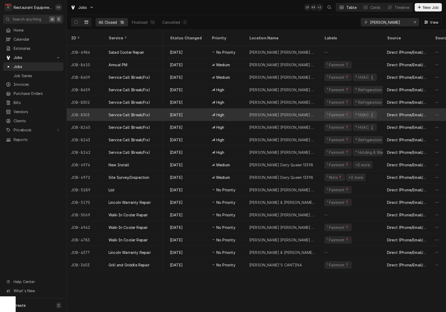
scroll to position [0, 380]
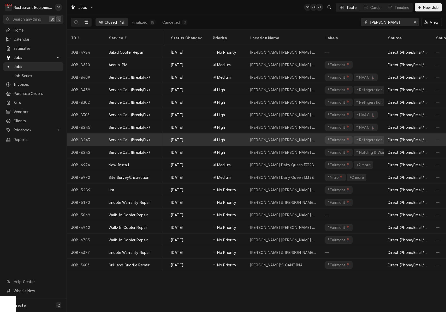
click at [304, 134] on div "Elkins Bob Evans #349" at bounding box center [283, 140] width 75 height 13
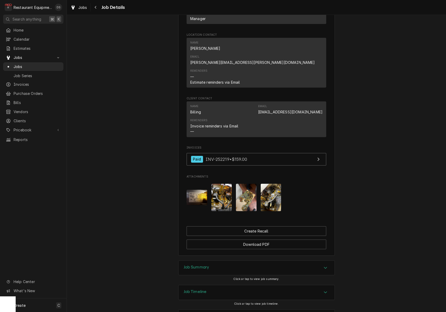
scroll to position [386, 0]
click at [205, 190] on img "Attachments" at bounding box center [197, 197] width 21 height 15
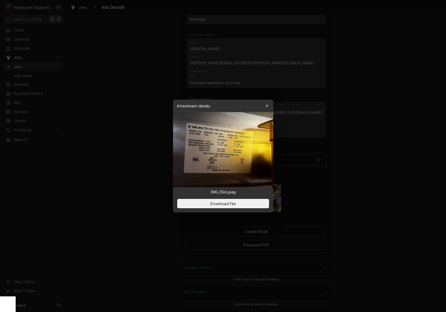
drag, startPoint x: 266, startPoint y: 105, endPoint x: 264, endPoint y: 113, distance: 7.7
click at [266, 105] on icon "button" at bounding box center [266, 106] width 3 height 4
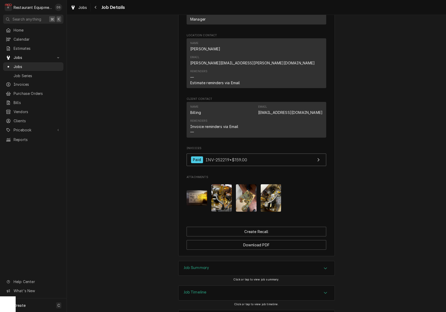
click at [227, 184] on img "Attachments" at bounding box center [221, 197] width 21 height 27
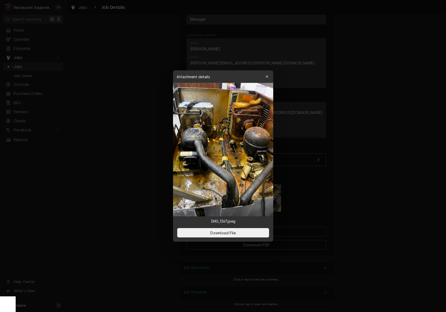
drag, startPoint x: 266, startPoint y: 77, endPoint x: 265, endPoint y: 91, distance: 14.7
click at [266, 77] on icon "button" at bounding box center [266, 77] width 3 height 4
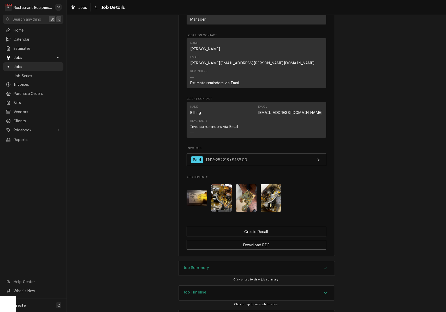
click at [248, 184] on img "Attachments" at bounding box center [246, 197] width 21 height 27
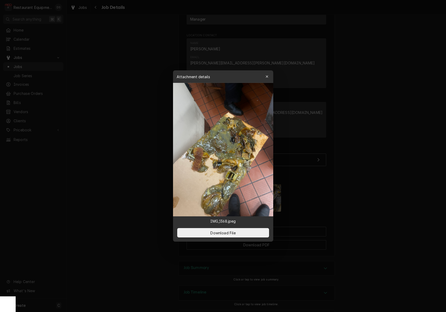
click at [267, 73] on button "button" at bounding box center [267, 77] width 8 height 8
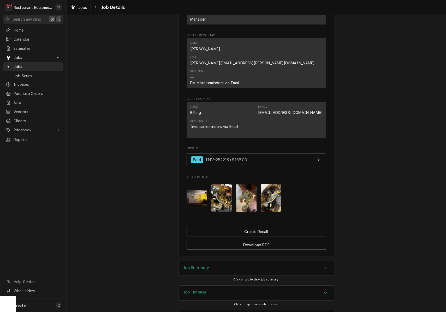
click at [269, 184] on img "Attachments" at bounding box center [271, 197] width 21 height 27
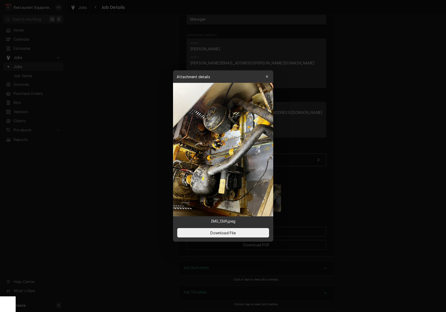
click at [266, 76] on icon "button" at bounding box center [266, 77] width 3 height 4
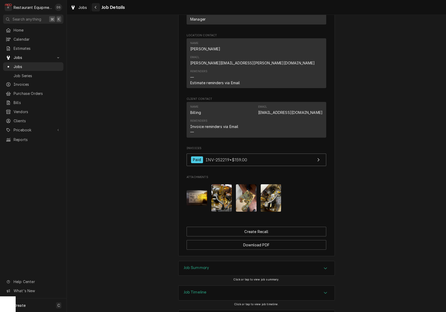
click at [96, 6] on icon "Navigate back" at bounding box center [96, 7] width 2 height 3
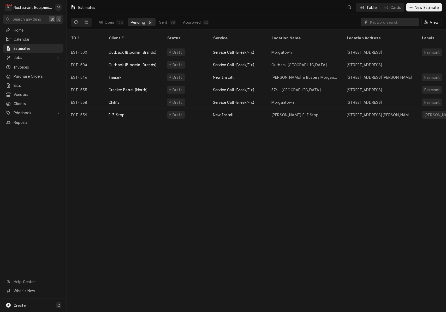
drag, startPoint x: 118, startPoint y: 22, endPoint x: 129, endPoint y: 21, distance: 11.2
click at [121, 22] on div "166" at bounding box center [119, 22] width 5 height 5
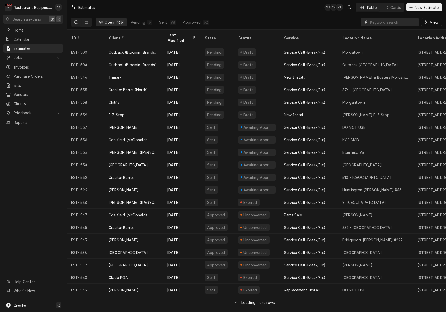
click at [386, 20] on input "Dynamic Content Wrapper" at bounding box center [393, 22] width 46 height 8
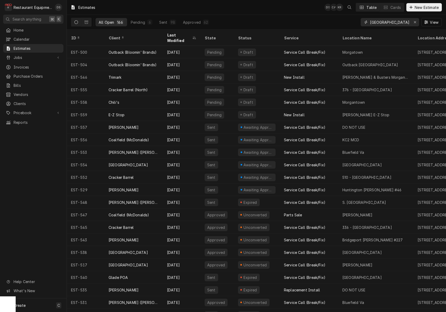
type input "summersville"
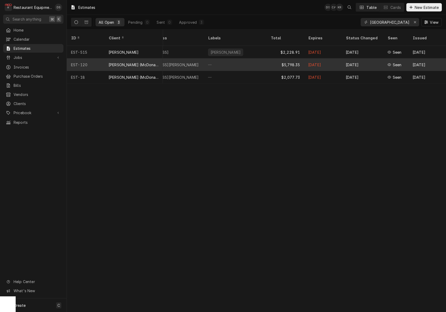
scroll to position [0, 285]
click at [338, 59] on div "Apr 8" at bounding box center [323, 64] width 38 height 13
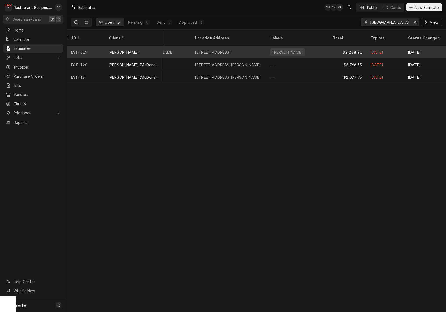
scroll to position [0, 226]
click at [307, 46] on div "[PERSON_NAME]" at bounding box center [293, 52] width 63 height 13
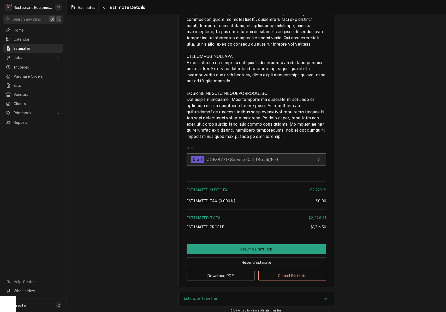
scroll to position [1205, 0]
click at [263, 157] on span "JOB-8771 • Service Call (Break/Fix)" at bounding box center [242, 159] width 71 height 5
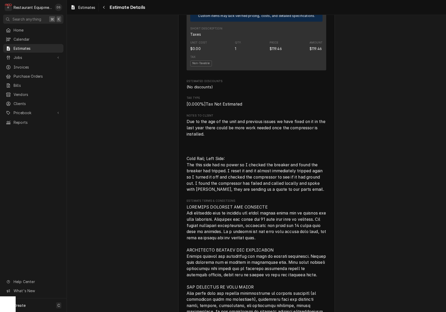
scroll to position [919, 0]
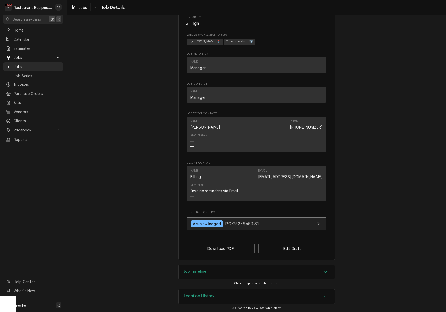
click at [270, 221] on link "Acknowledged PO-252 • $453.31" at bounding box center [257, 224] width 140 height 13
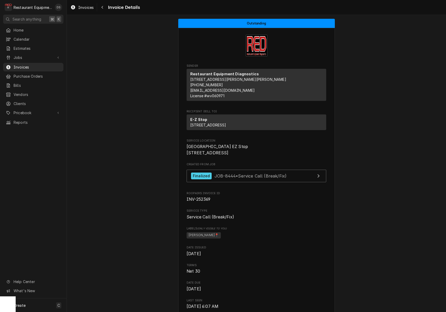
scroll to position [458, 0]
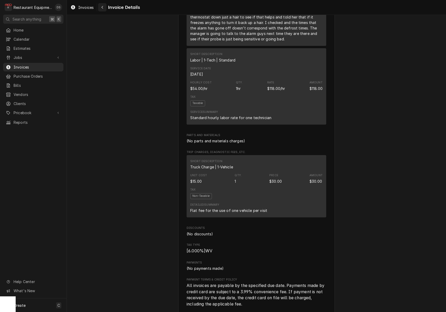
click at [103, 8] on icon "Navigate back" at bounding box center [102, 7] width 2 height 4
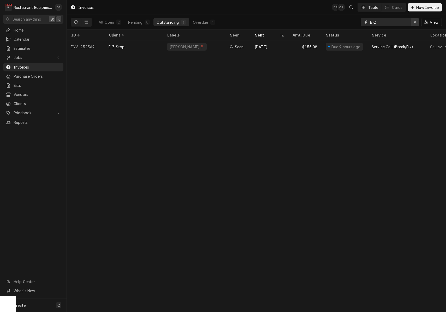
click at [414, 21] on icon "Erase input" at bounding box center [415, 22] width 3 height 4
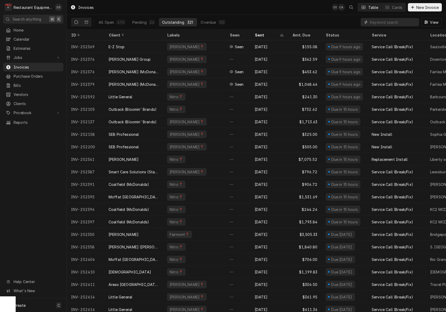
click at [403, 25] on input "Dynamic Content Wrapper" at bounding box center [393, 22] width 46 height 8
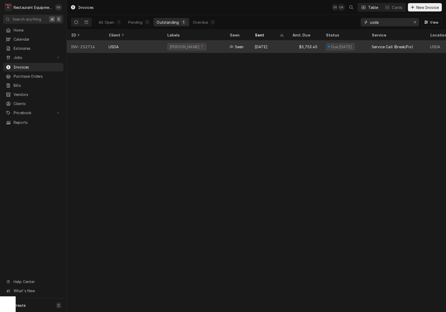
type input "usda"
click at [211, 48] on div "[PERSON_NAME]📍" at bounding box center [194, 46] width 63 height 13
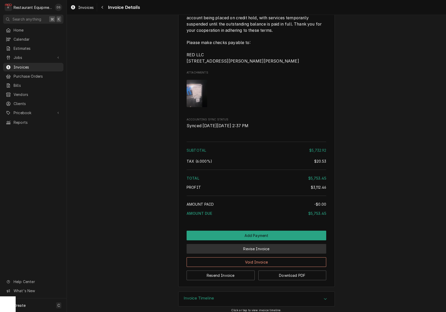
scroll to position [1193, 0]
click at [270, 247] on button "Revise Invoice" at bounding box center [257, 249] width 140 height 10
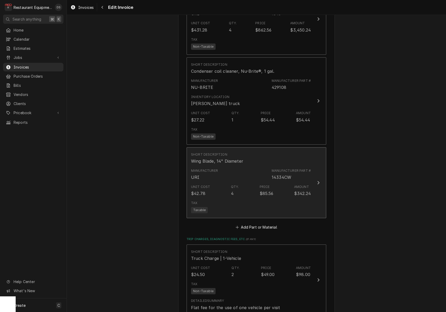
scroll to position [1014, 0]
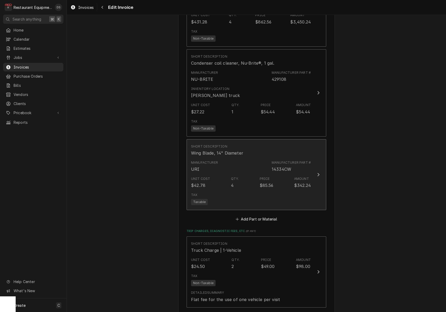
click at [254, 175] on div "Unit Cost $42.78 Qty. 4 Price $85.56 Amount $342.24" at bounding box center [251, 183] width 120 height 16
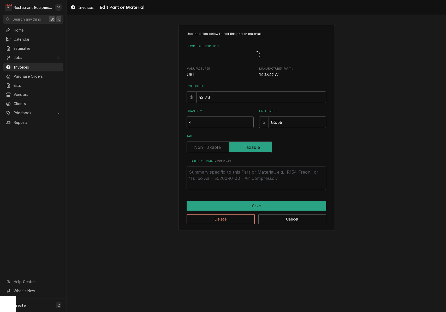
type textarea "x"
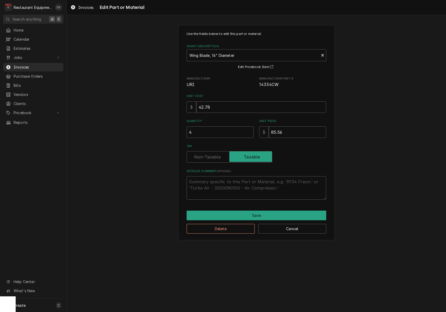
click at [215, 157] on label "Tax" at bounding box center [230, 156] width 86 height 11
click at [215, 157] on input "Tax" at bounding box center [229, 156] width 81 height 11
checkbox input "false"
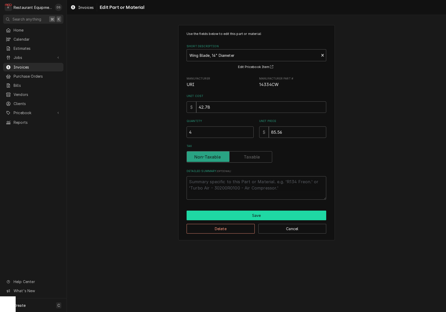
click at [258, 214] on button "Save" at bounding box center [257, 216] width 140 height 10
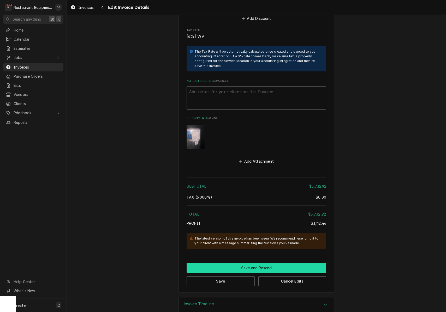
click at [253, 263] on button "Save and Resend" at bounding box center [257, 268] width 140 height 10
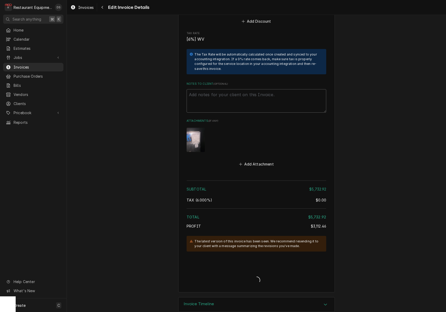
type textarea "x"
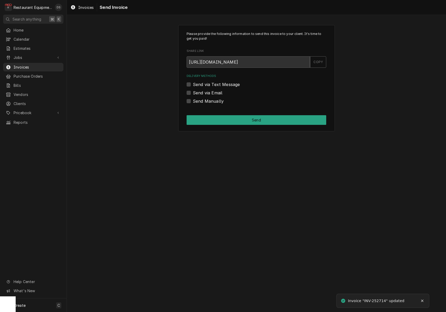
click at [193, 92] on label "Send via Email" at bounding box center [207, 93] width 29 height 6
click at [193, 92] on input "Send via Email" at bounding box center [263, 95] width 140 height 11
checkbox input "true"
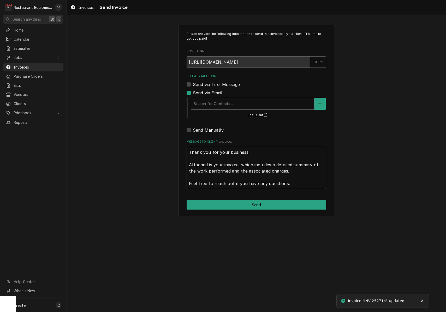
click at [225, 102] on div "Search for Contacts..." at bounding box center [253, 103] width 118 height 5
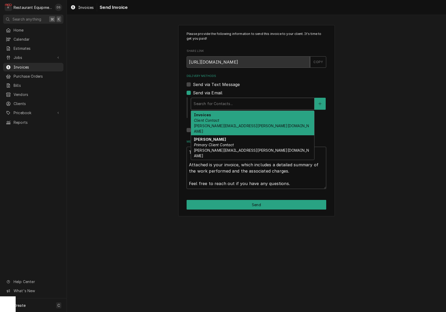
click at [242, 120] on div "Invoices Client Contact kristopher.ellis@usda.gov" at bounding box center [252, 123] width 123 height 25
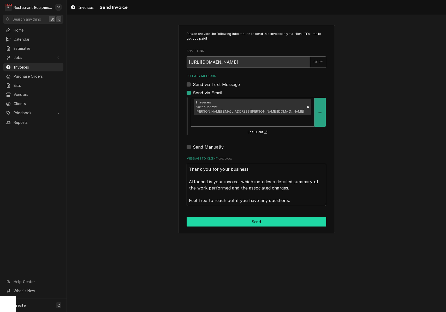
click at [261, 217] on button "Send" at bounding box center [257, 222] width 140 height 10
type textarea "x"
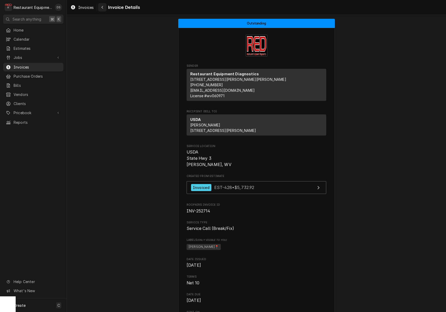
click at [100, 9] on div "Navigate back" at bounding box center [102, 7] width 5 height 5
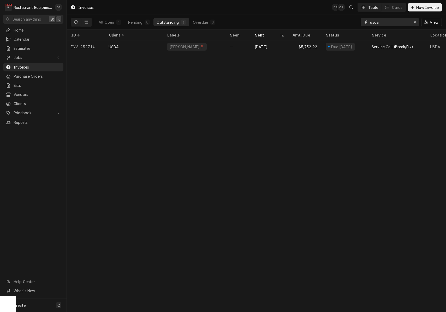
click at [395, 23] on input "usda" at bounding box center [389, 22] width 39 height 8
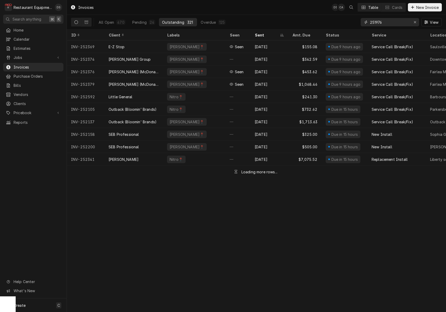
type input "251976"
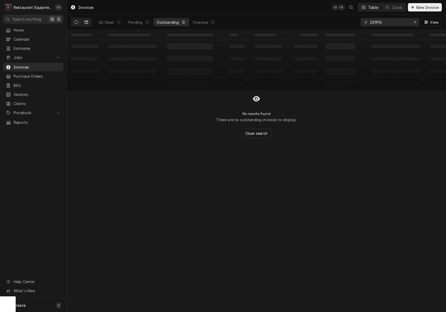
click at [87, 22] on icon "Dynamic Content Wrapper" at bounding box center [87, 22] width 4 height 4
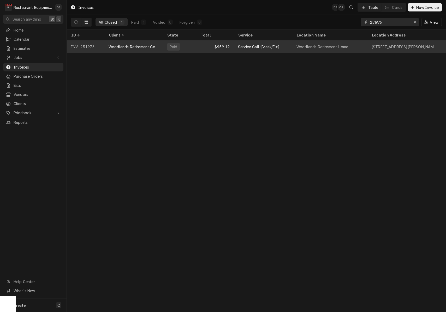
click at [200, 47] on div "$959.19" at bounding box center [215, 46] width 38 height 13
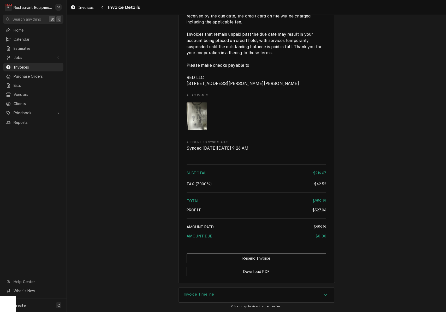
scroll to position [1064, 0]
click at [244, 293] on div "Invoice Timeline" at bounding box center [256, 295] width 156 height 15
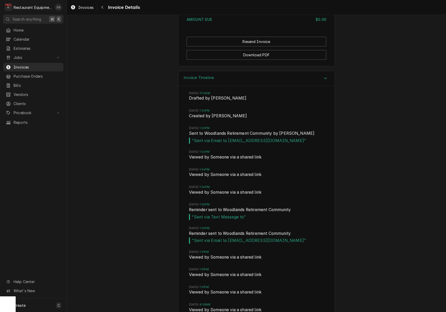
scroll to position [1273, 0]
